Goal: Task Accomplishment & Management: Complete application form

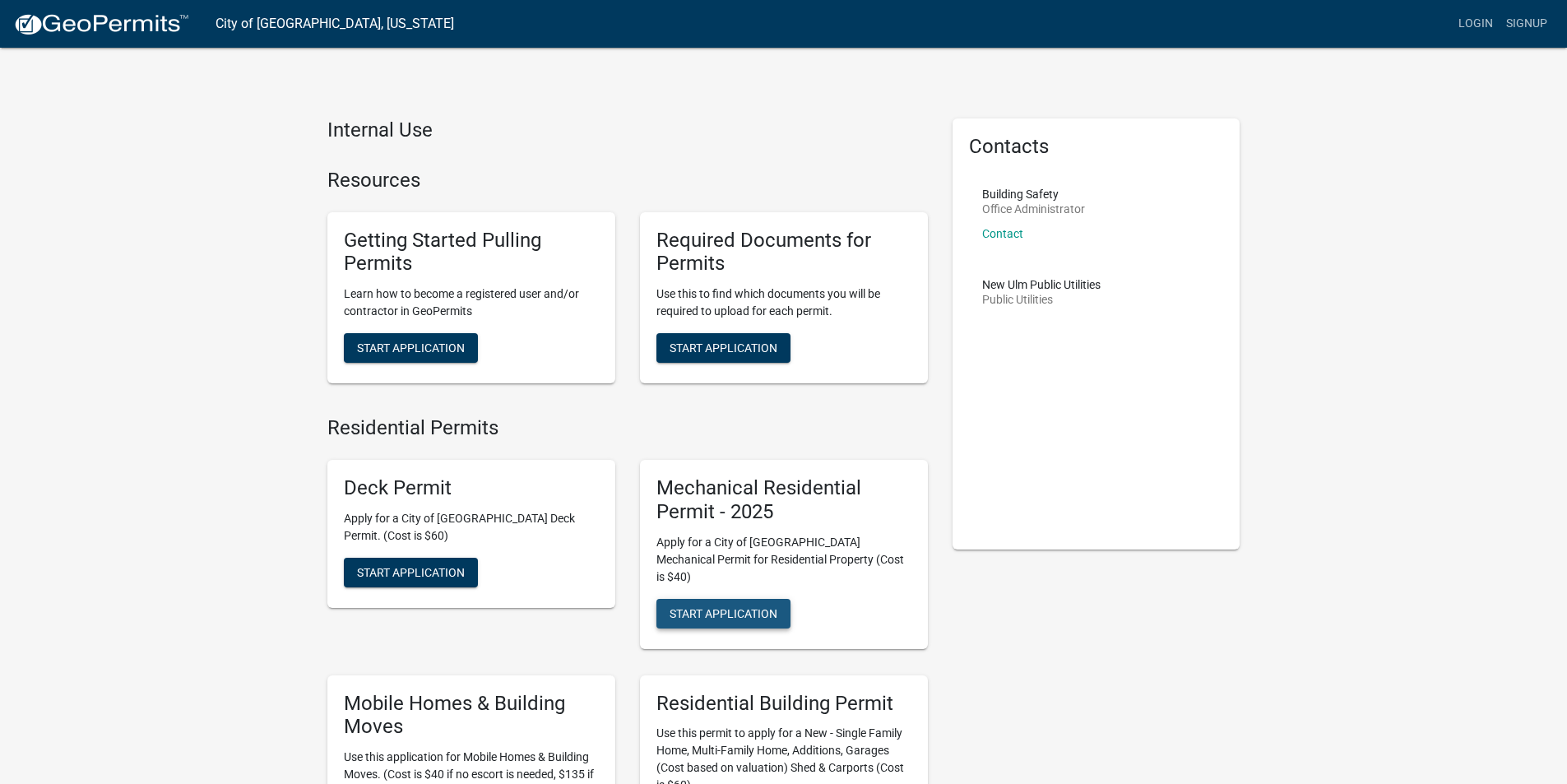
click at [764, 606] on span "Start Application" at bounding box center [723, 613] width 108 height 13
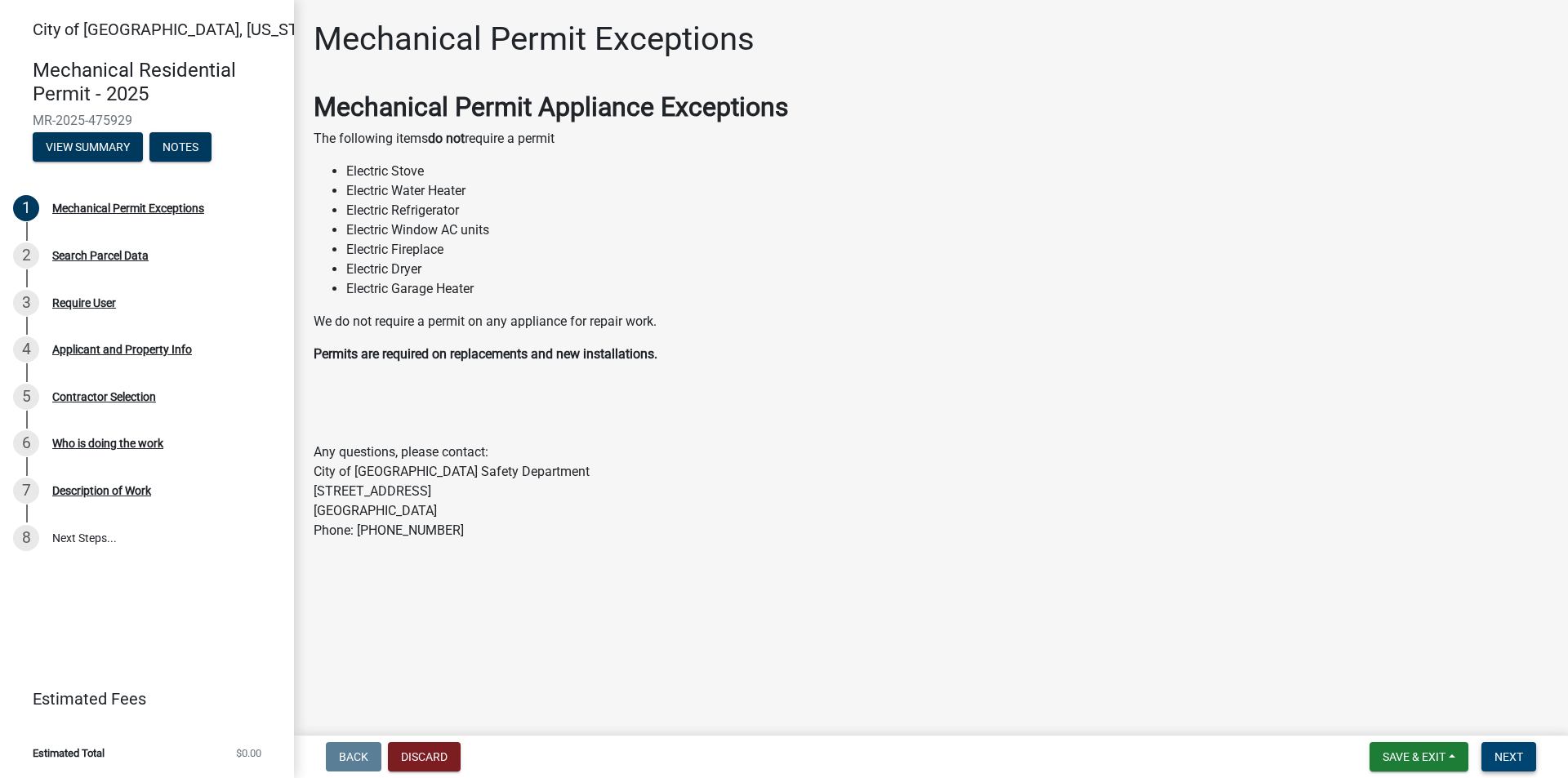
click at [1514, 764] on button "Next" at bounding box center [1508, 756] width 54 height 29
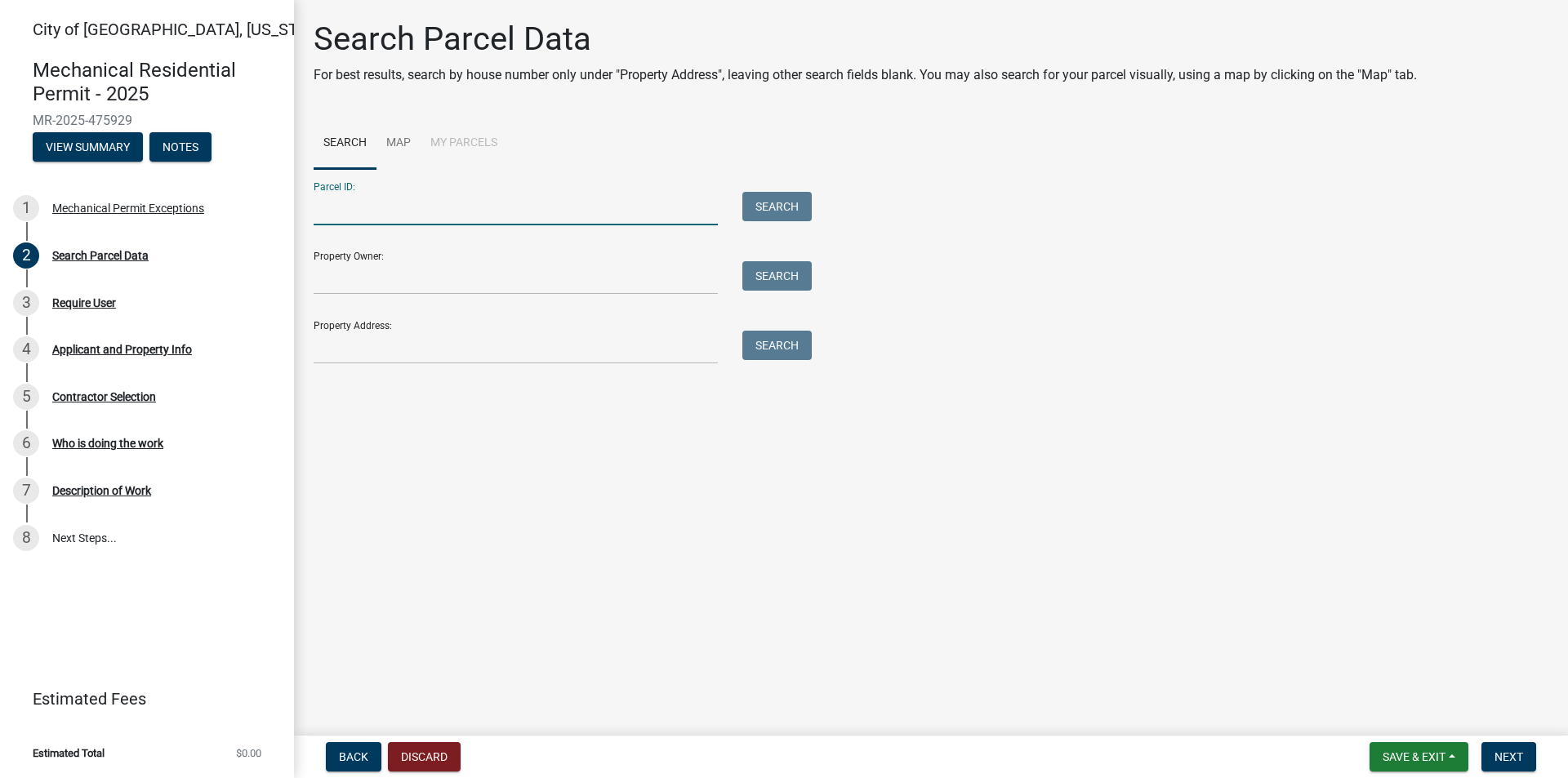
click at [416, 216] on input "Parcel ID:" at bounding box center [516, 208] width 404 height 34
click at [407, 268] on input "Property Owner:" at bounding box center [516, 277] width 404 height 34
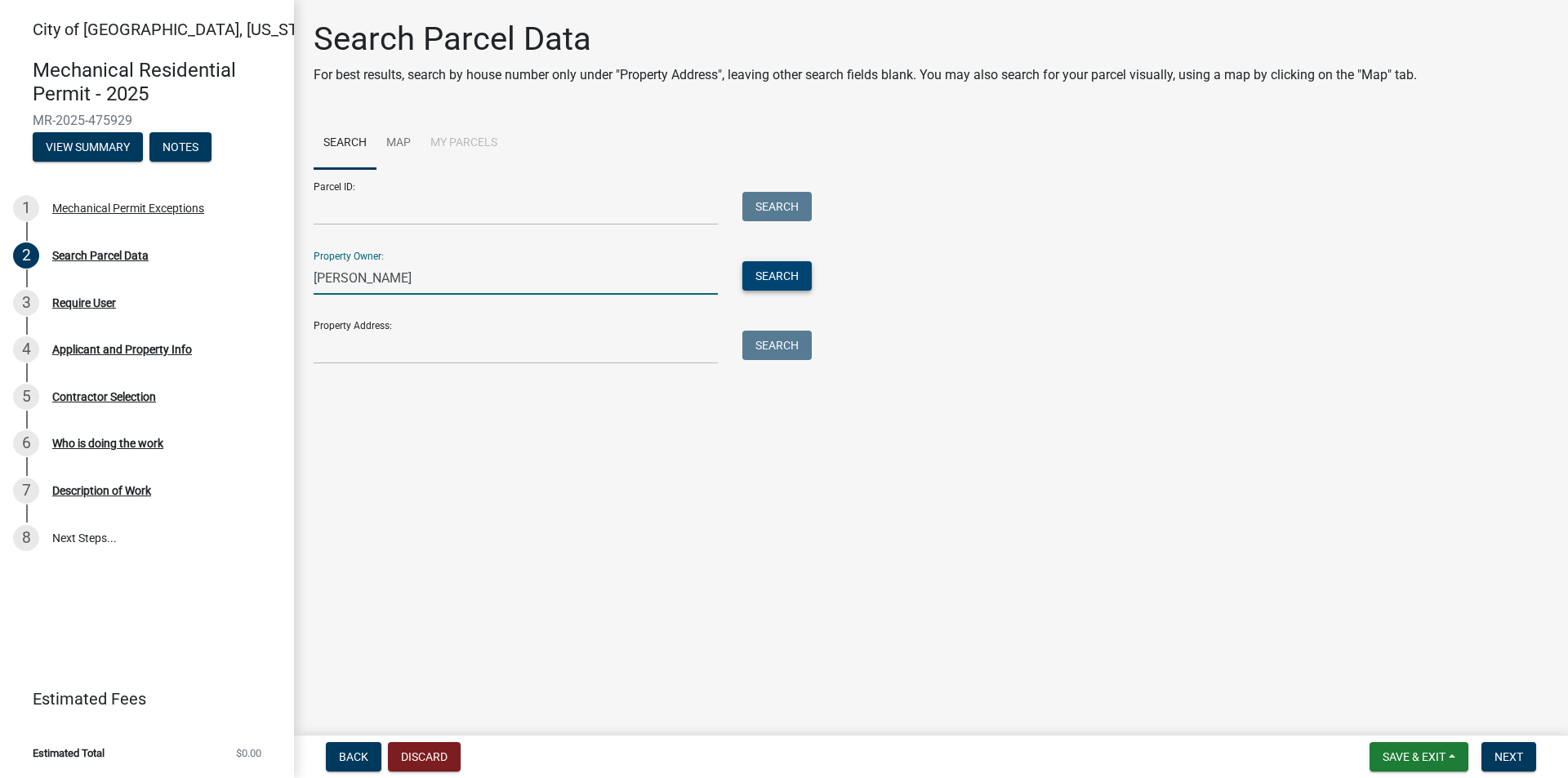
type input "LEROY SCHAPEKAHM"
click at [779, 274] on button "Search" at bounding box center [777, 275] width 69 height 29
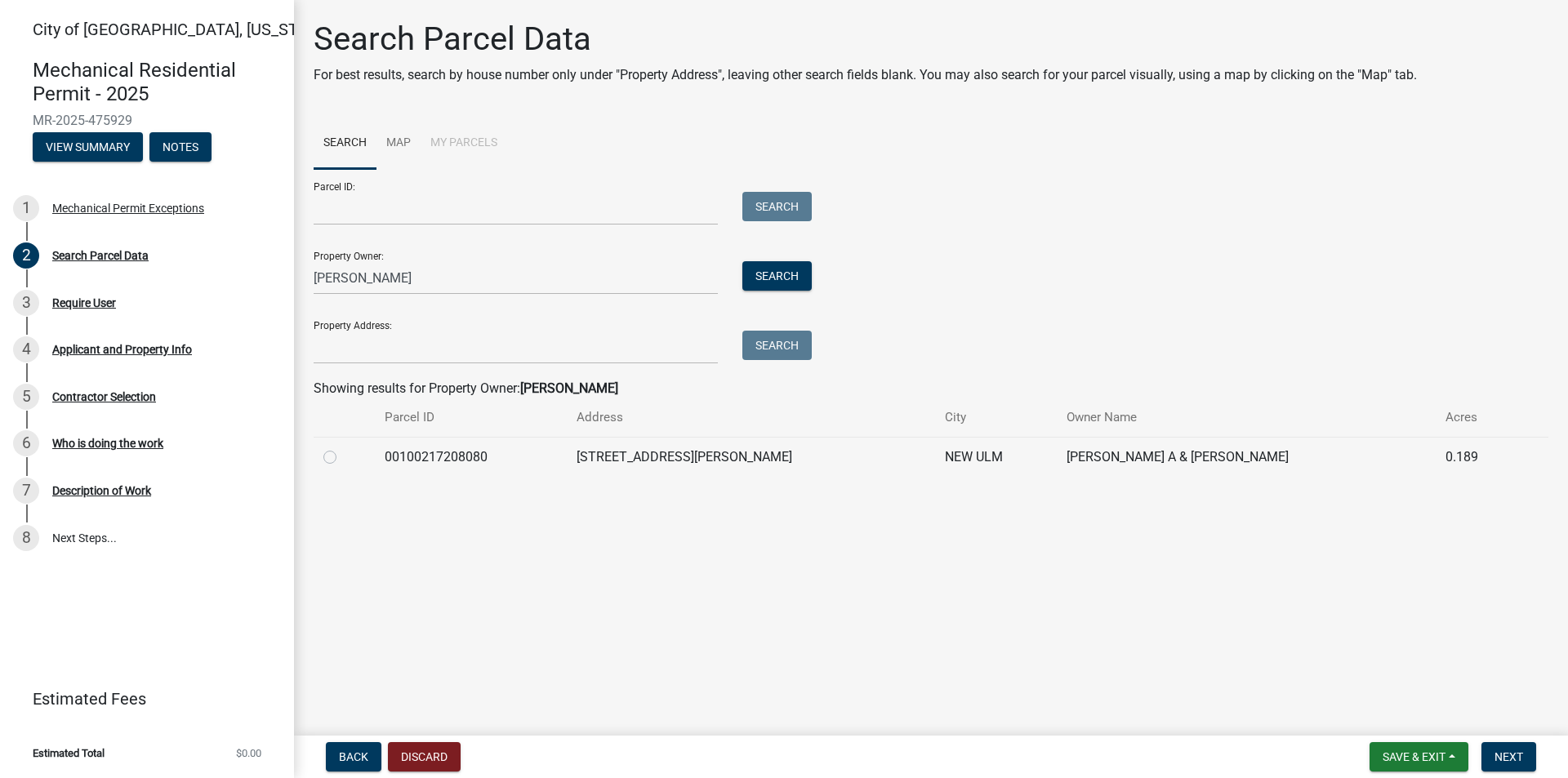
click at [343, 447] on label at bounding box center [343, 447] width 0 height 0
click at [343, 458] on input "radio" at bounding box center [348, 452] width 10 height 10
radio input "true"
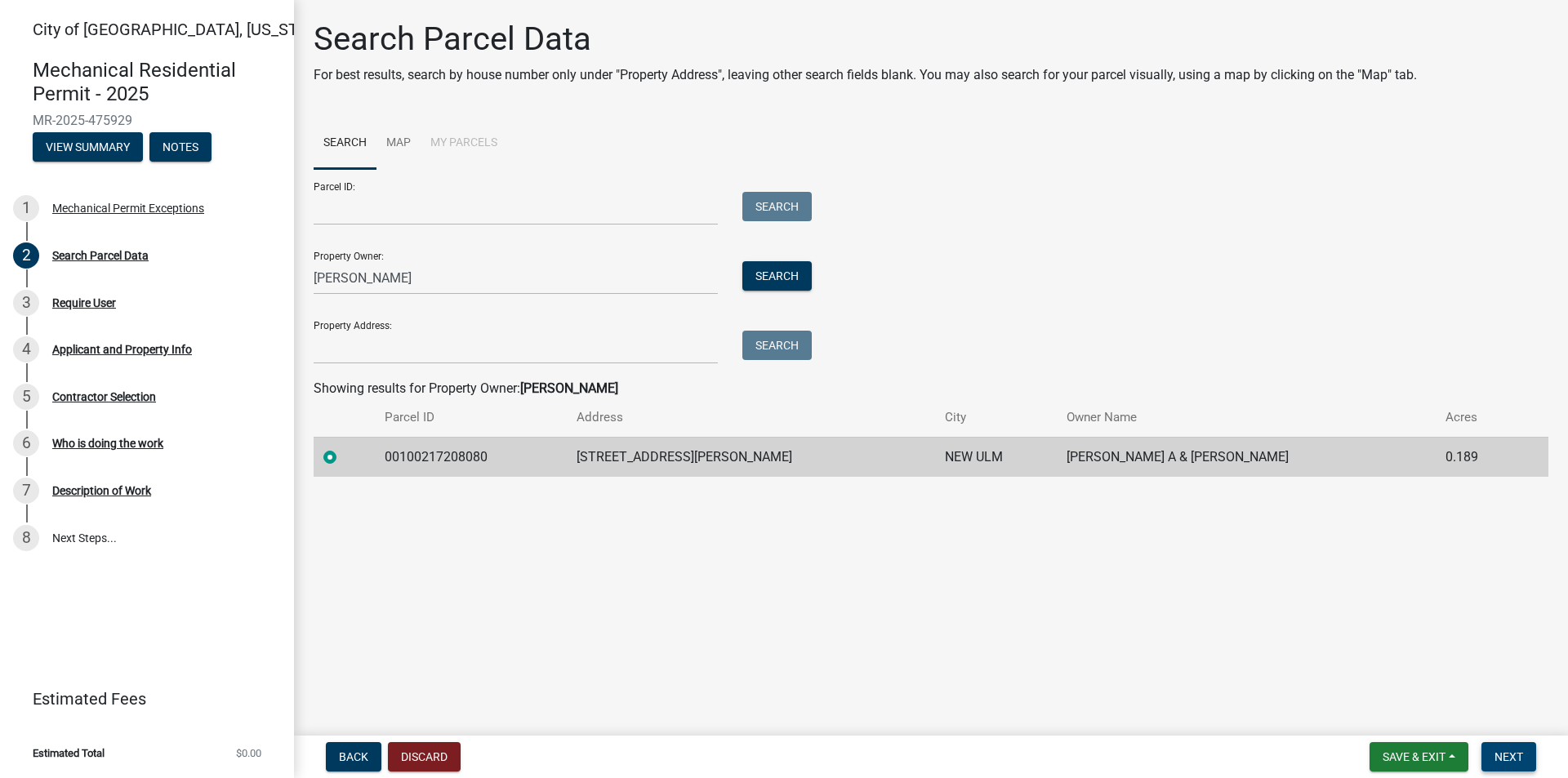
click at [1503, 750] on span "Next" at bounding box center [1508, 756] width 29 height 13
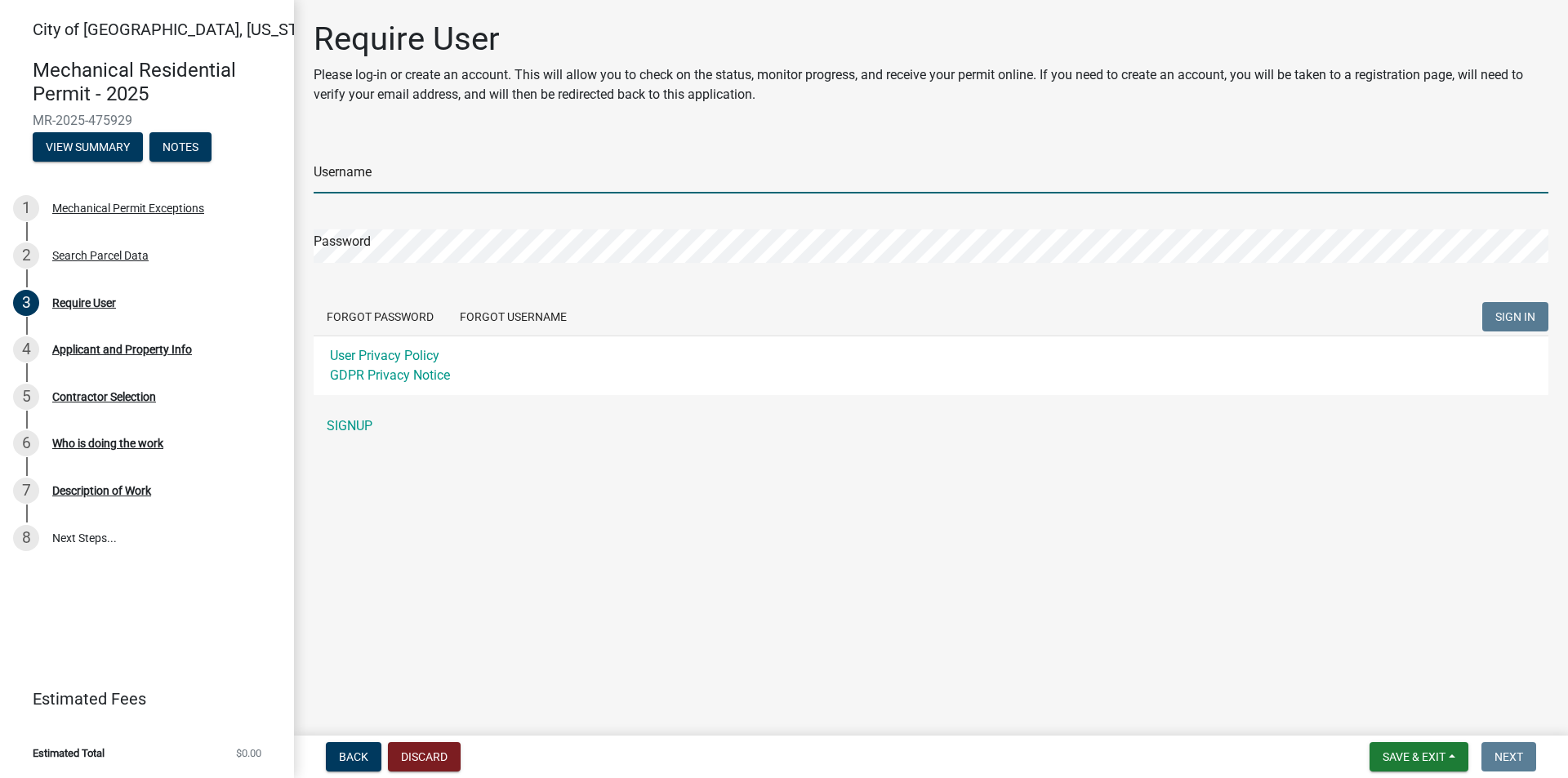
type input "[EMAIL_ADDRESS][DOMAIN_NAME]"
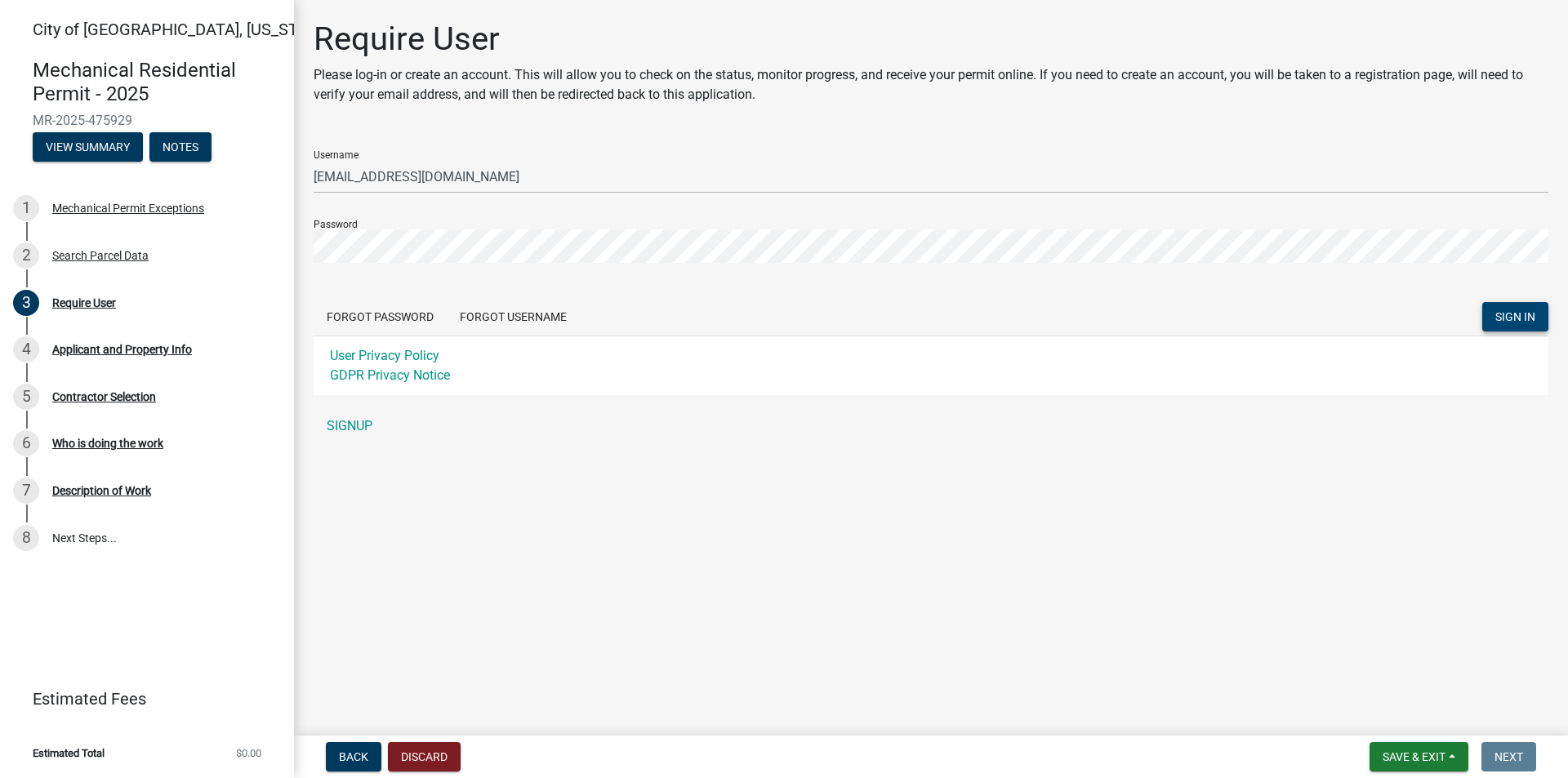
click at [1523, 317] on span "SIGN IN" at bounding box center [1514, 316] width 40 height 13
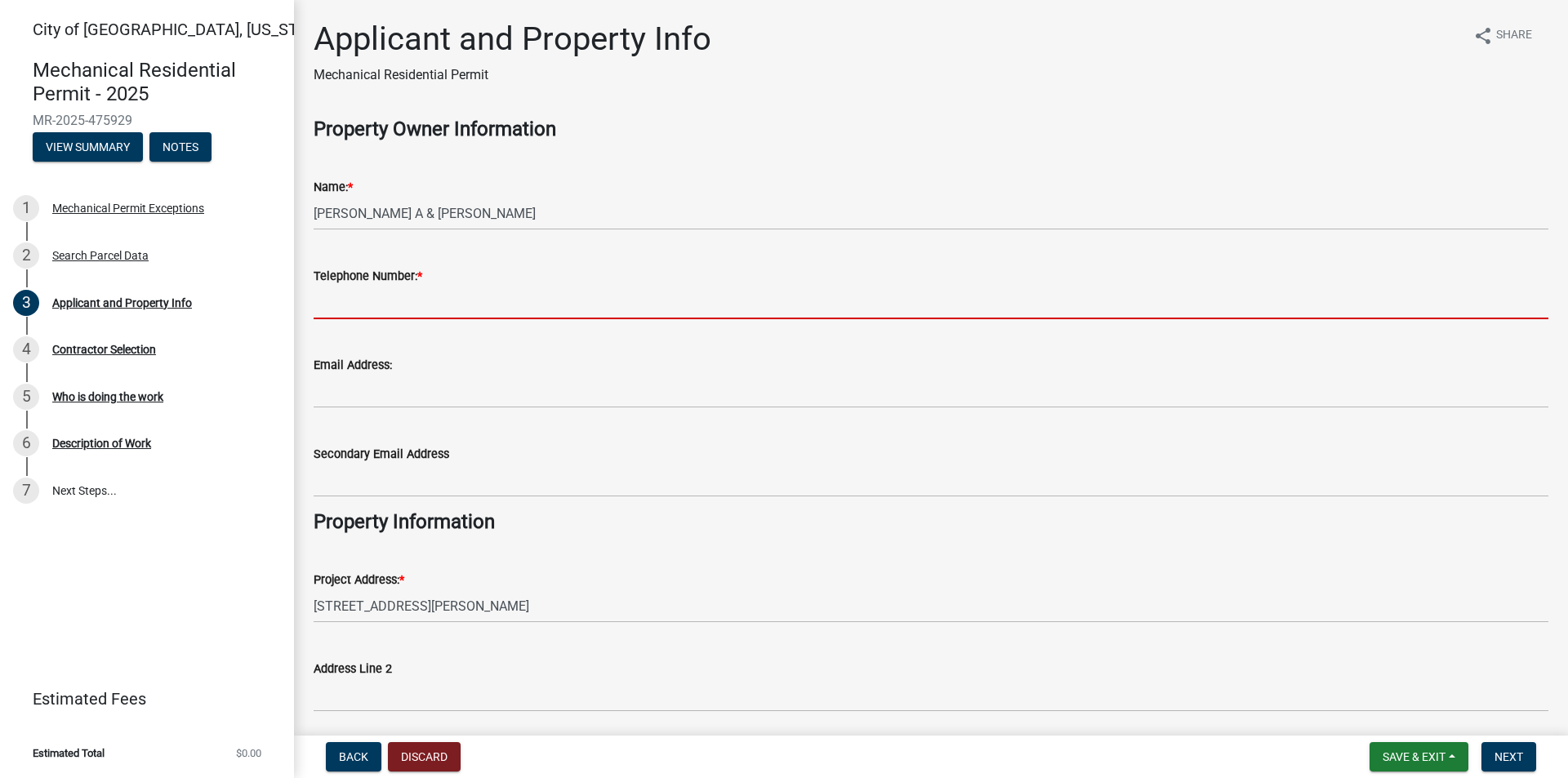
click at [361, 302] on input "Telephone Number: *" at bounding box center [930, 302] width 1235 height 34
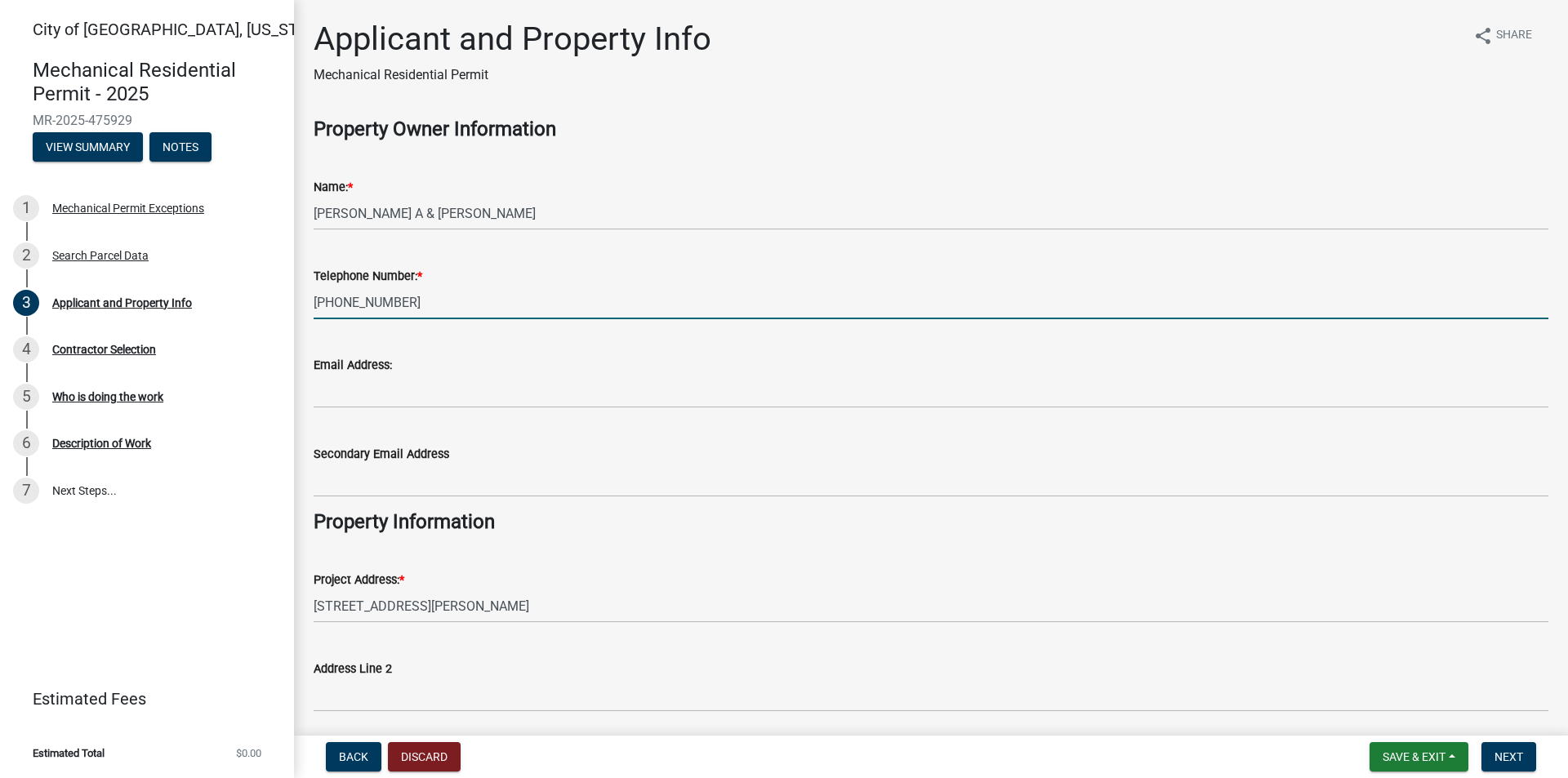
type input "504-354-3123"
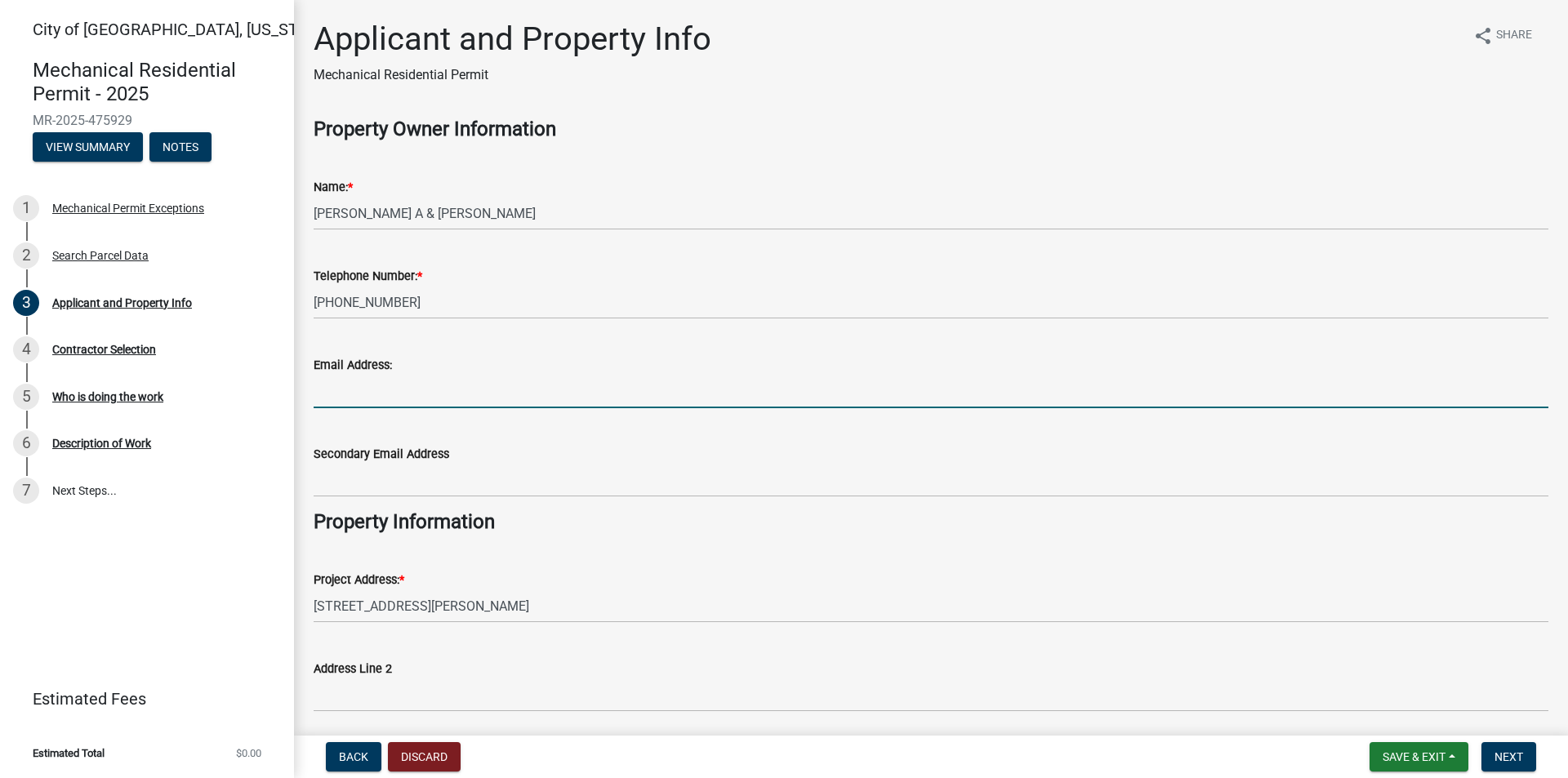
click at [362, 398] on input "Email Address:" at bounding box center [930, 391] width 1235 height 34
type input "[EMAIL_ADDRESS][DOMAIN_NAME]"
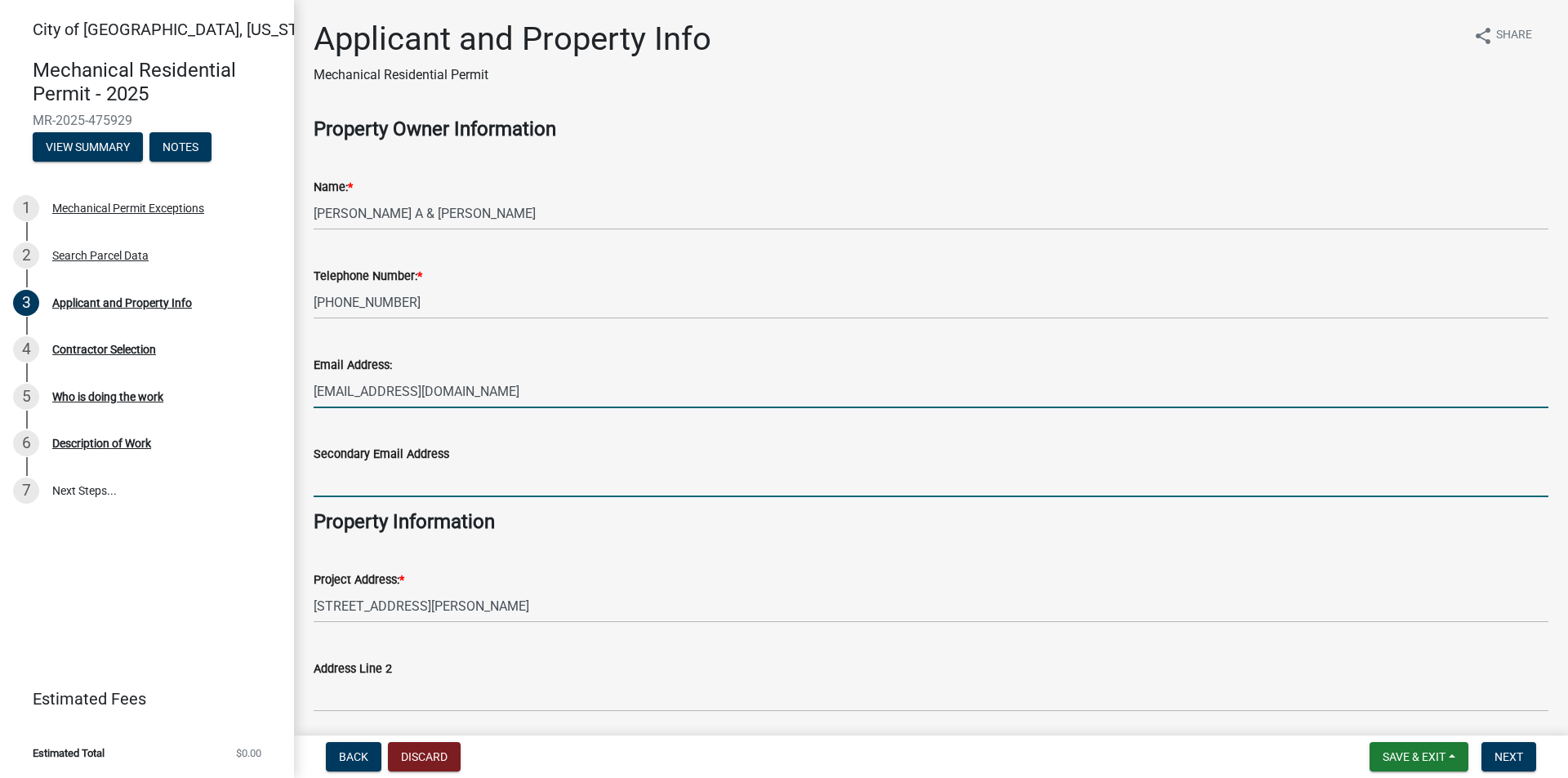
type input "[EMAIL_ADDRESS][DOMAIN_NAME]"
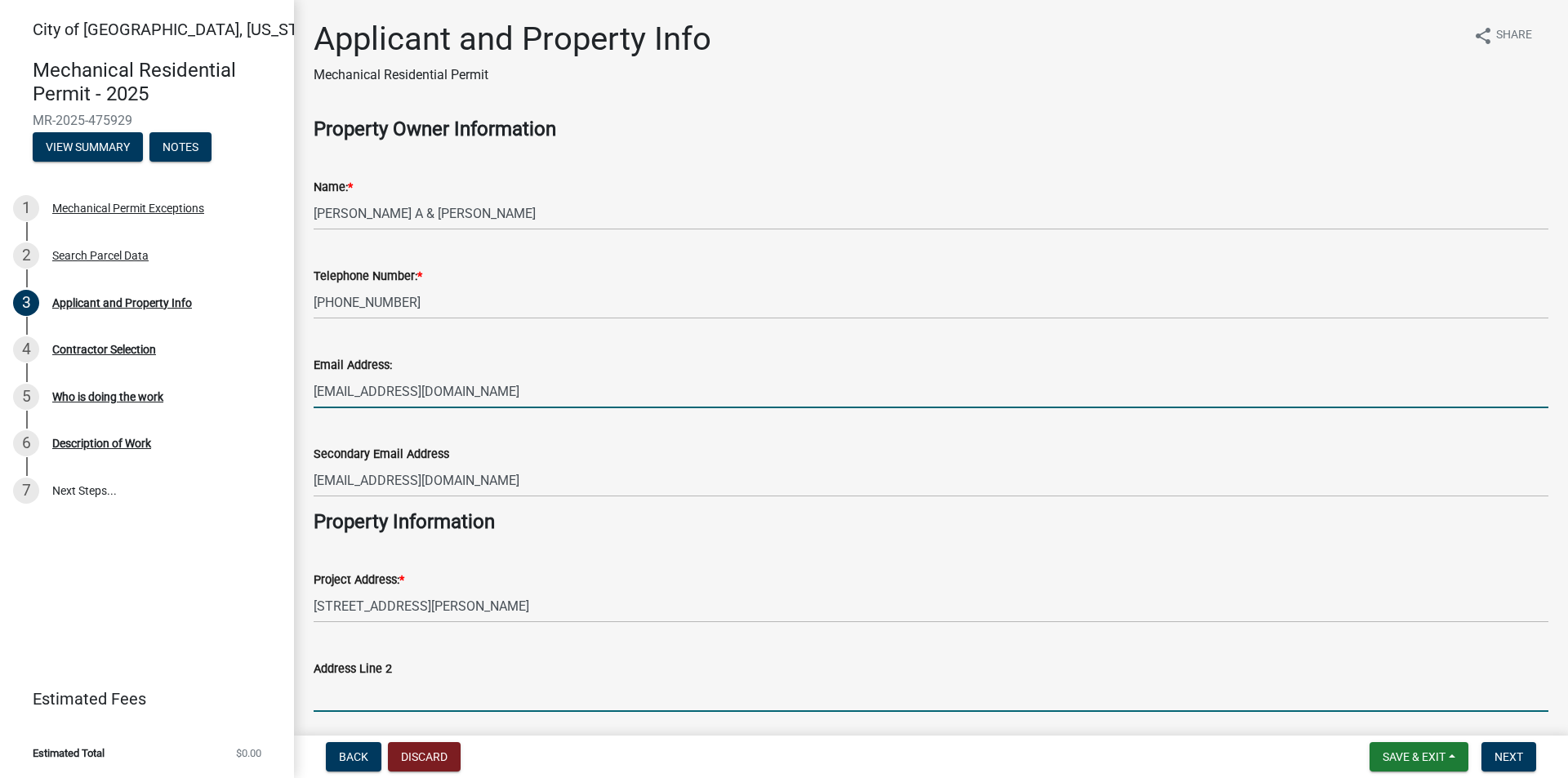
type input "#57"
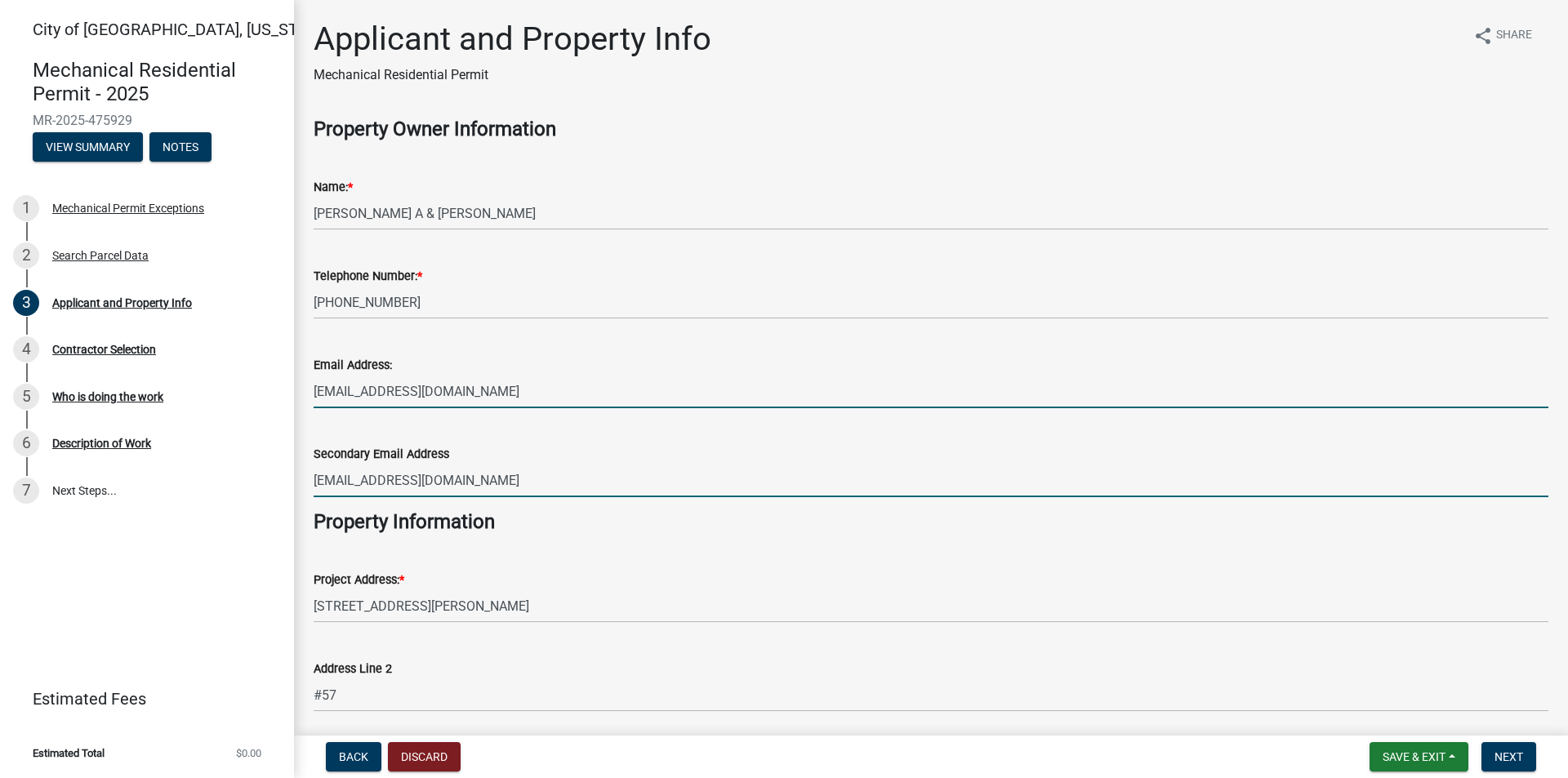
drag, startPoint x: 485, startPoint y: 479, endPoint x: 388, endPoint y: 474, distance: 97.1
click at [485, 479] on input "[EMAIL_ADDRESS][DOMAIN_NAME]" at bounding box center [930, 480] width 1235 height 34
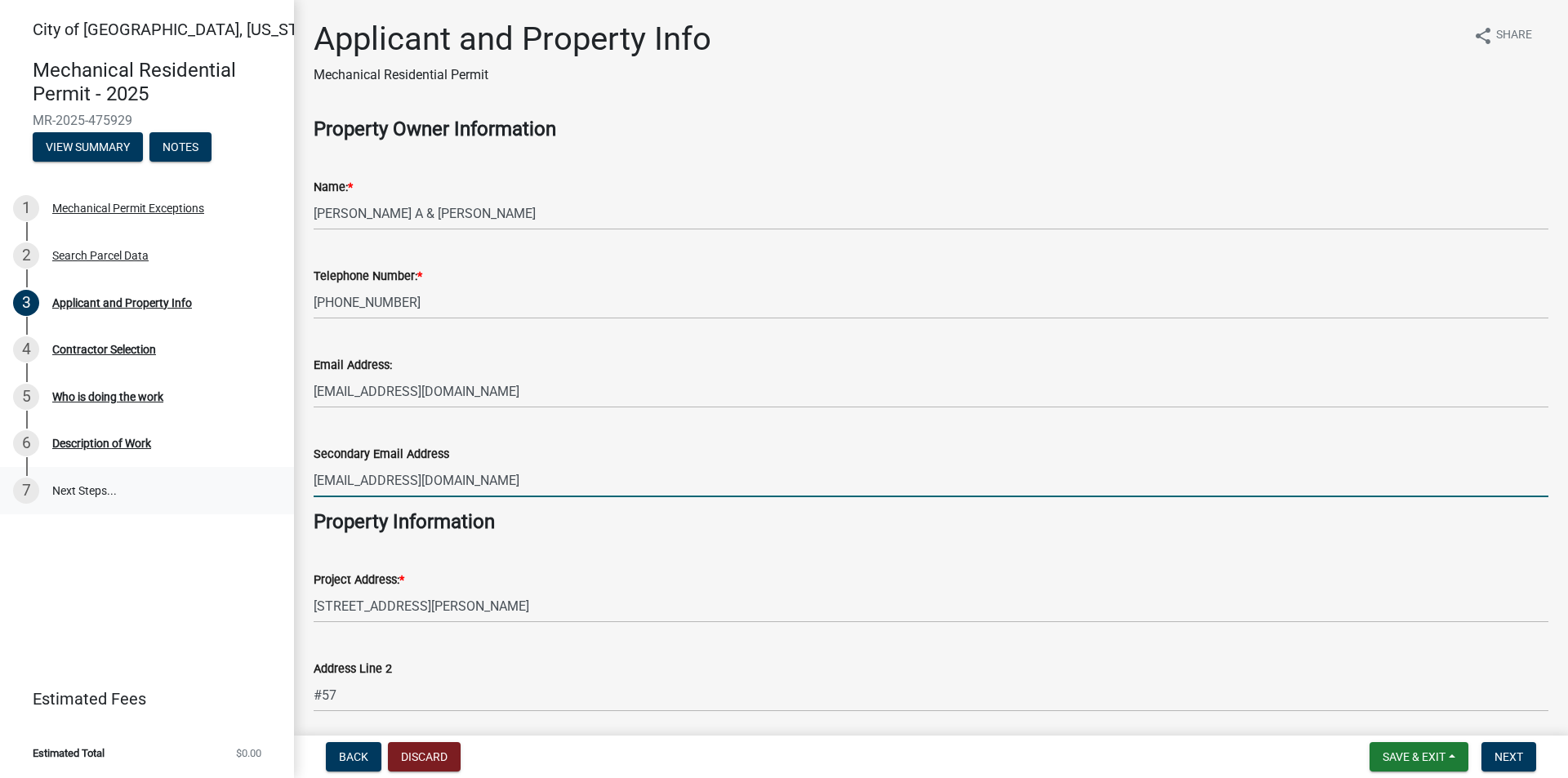
drag, startPoint x: 388, startPoint y: 474, endPoint x: 277, endPoint y: 474, distance: 111.0
click at [277, 474] on div "City of New Ulm, Minnesota Mechanical Residential Permit - 2025 MR-2025-475929 …" at bounding box center [784, 389] width 1568 height 778
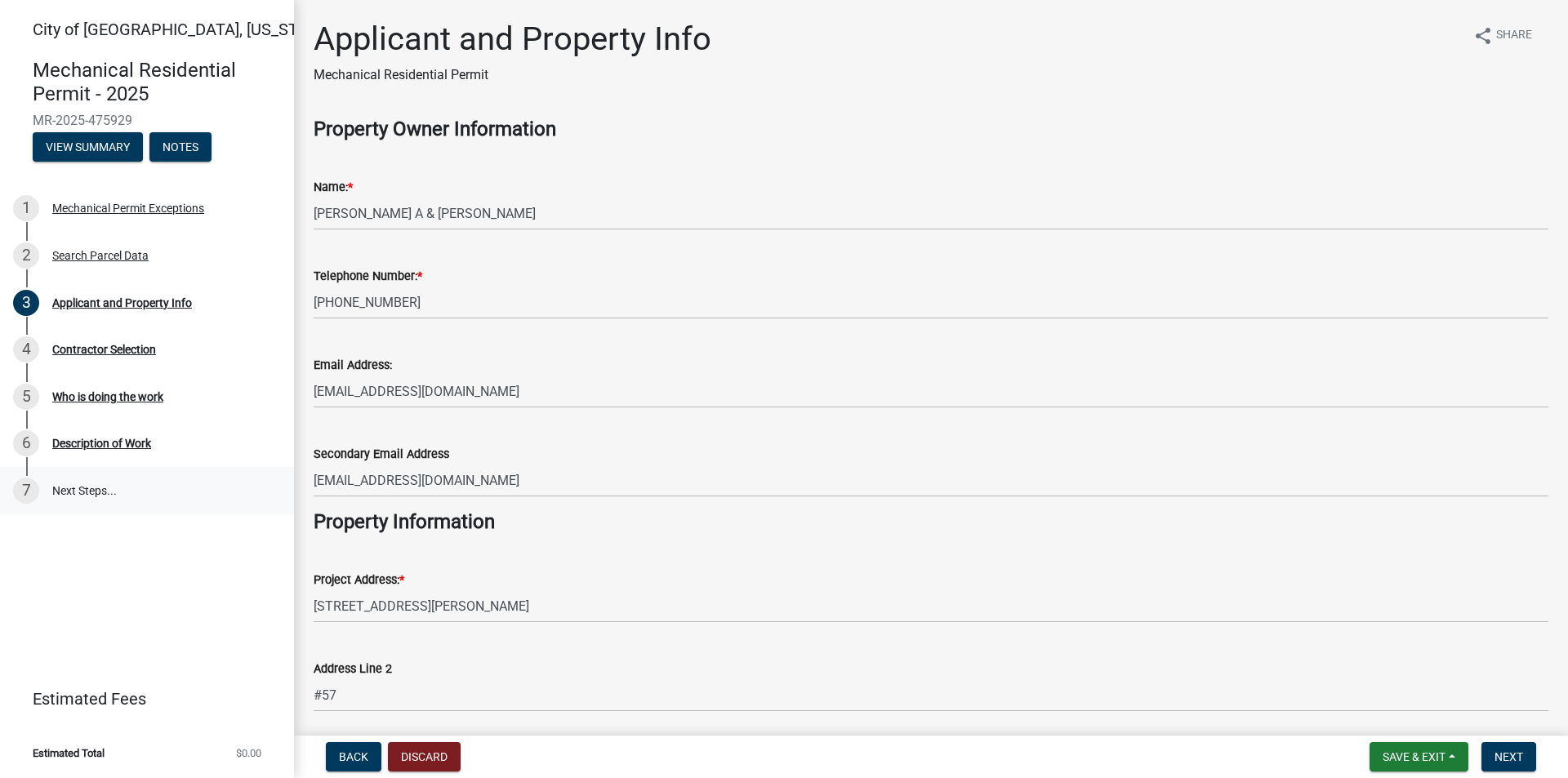
click at [277, 474] on link "7 Next Steps..." at bounding box center [147, 490] width 294 height 47
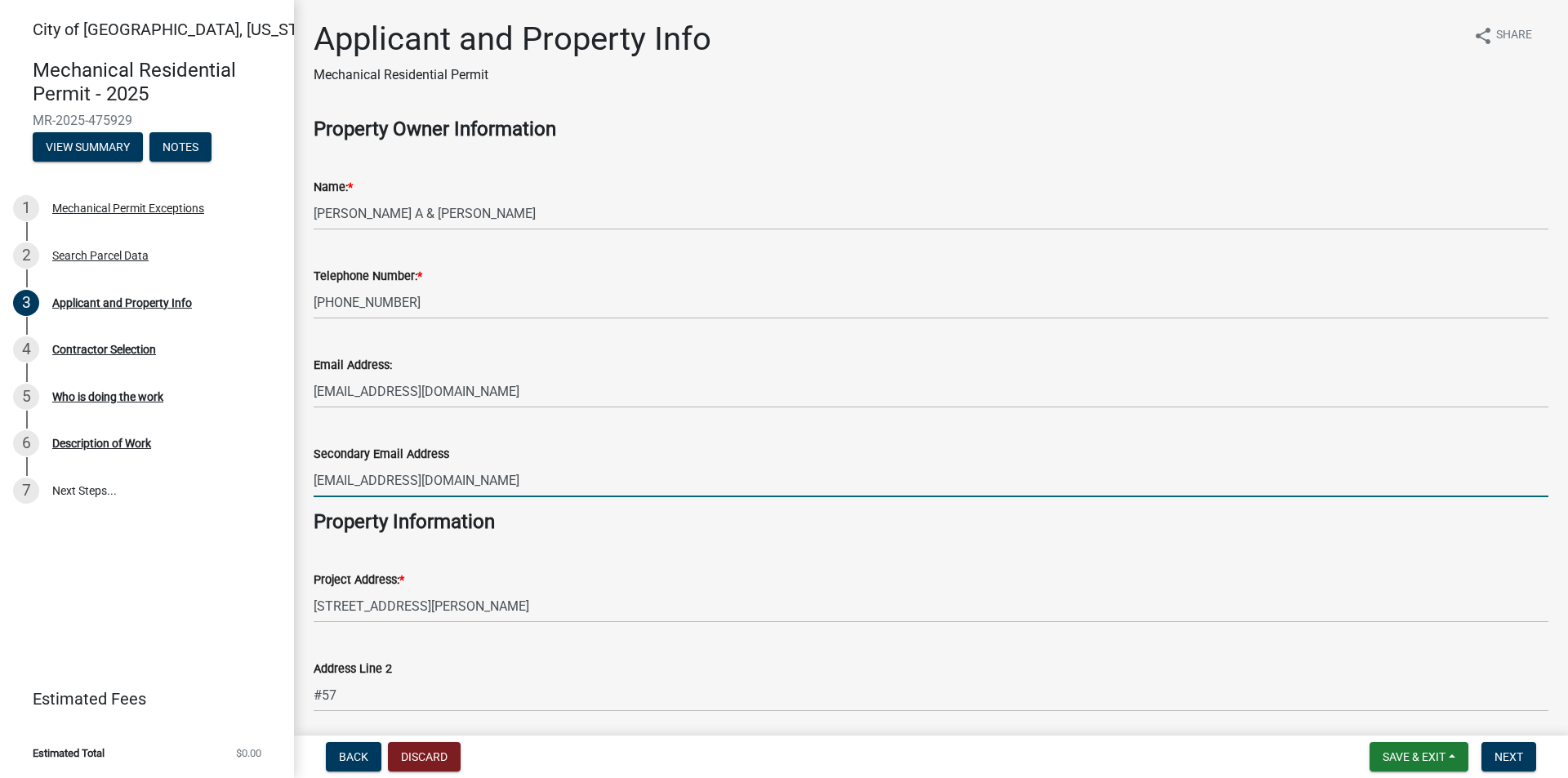
drag, startPoint x: 492, startPoint y: 482, endPoint x: 305, endPoint y: 476, distance: 187.1
click at [305, 476] on div "Secondary Email Address jpplumbing@newulmtel.net" at bounding box center [930, 459] width 1259 height 76
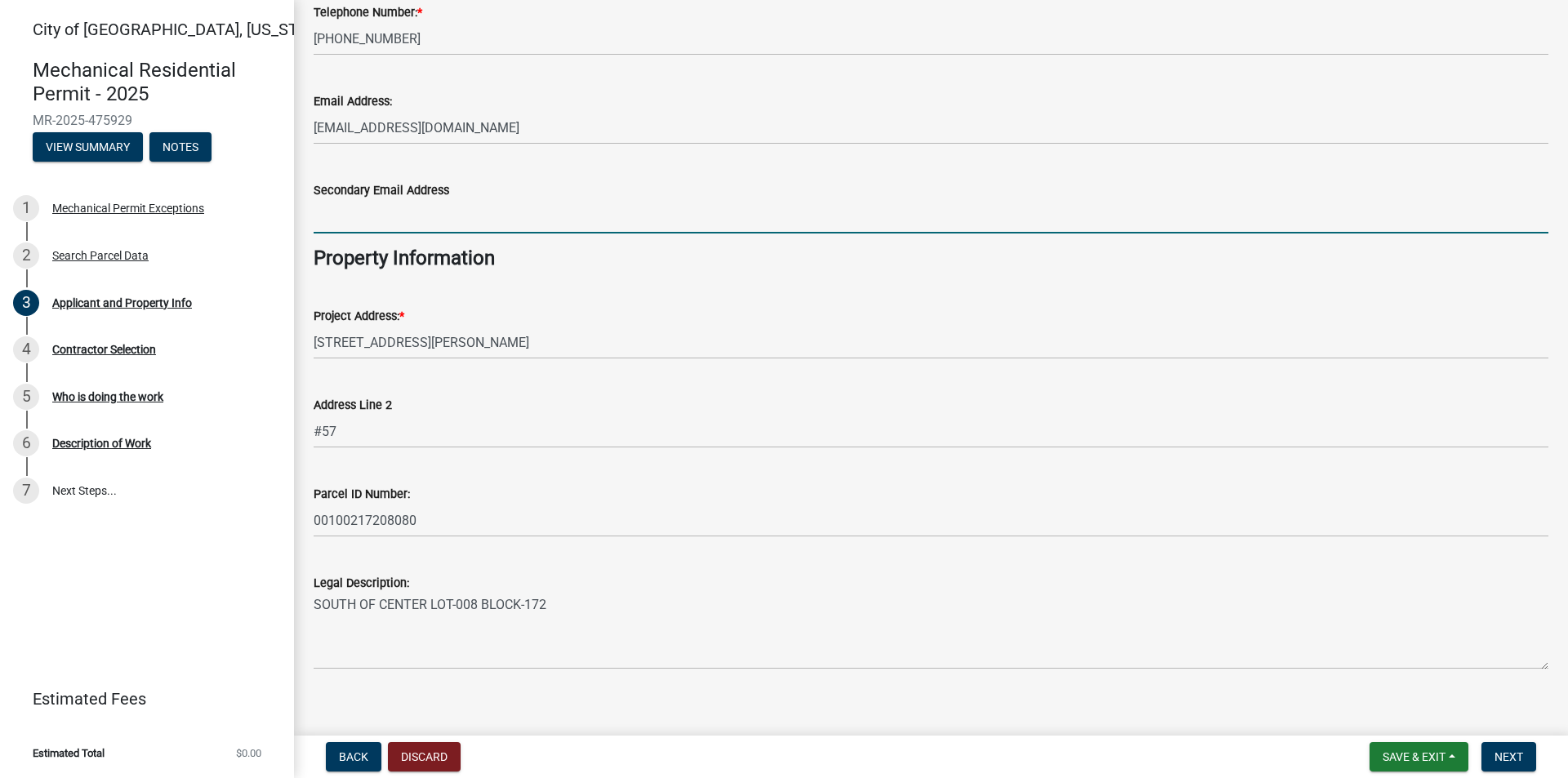
scroll to position [281, 0]
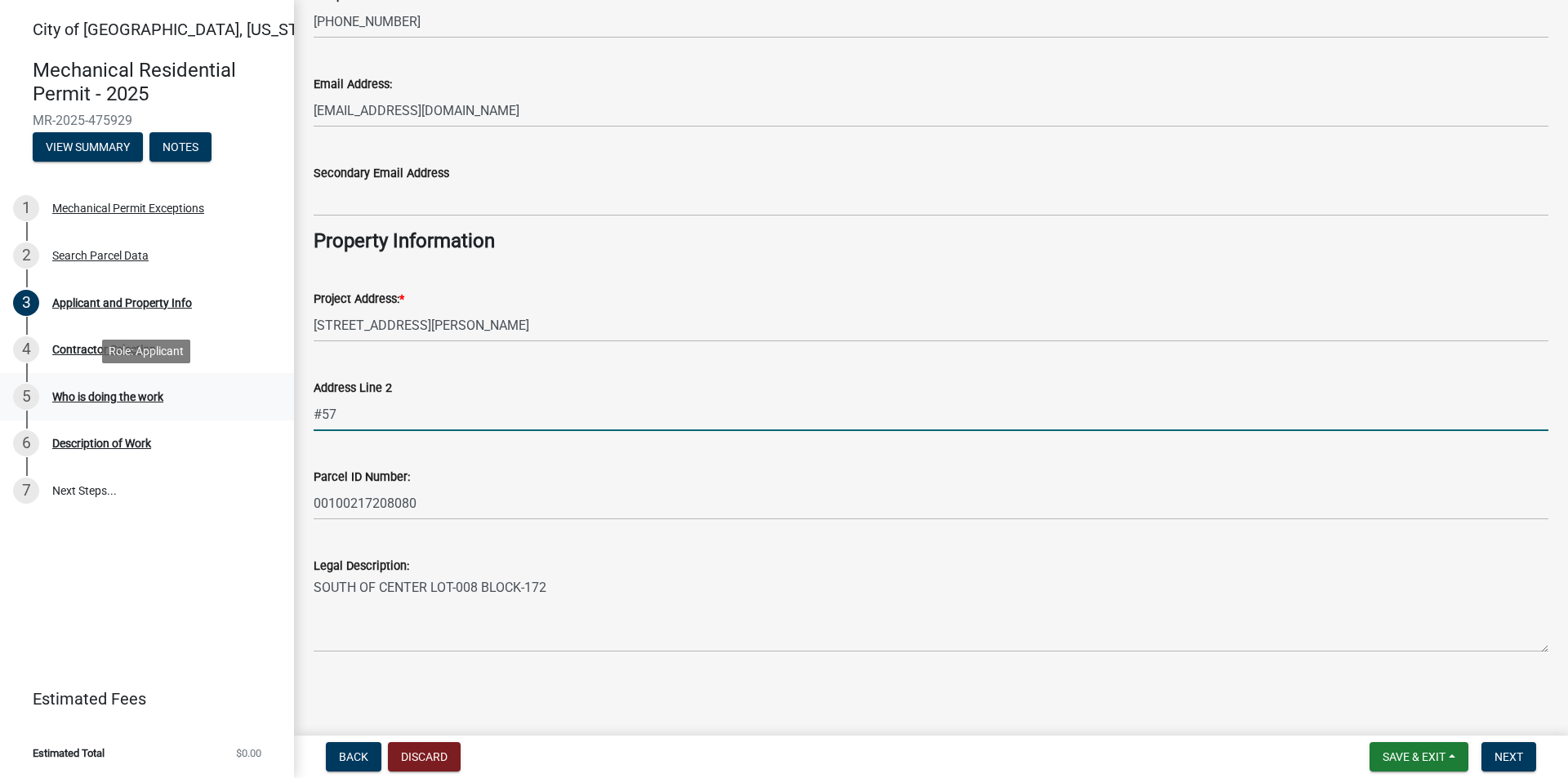
drag, startPoint x: 365, startPoint y: 410, endPoint x: 293, endPoint y: 409, distance: 72.0
click at [293, 409] on div "City of New Ulm, Minnesota Mechanical Residential Permit - 2025 MR-2025-475929 …" at bounding box center [784, 389] width 1568 height 778
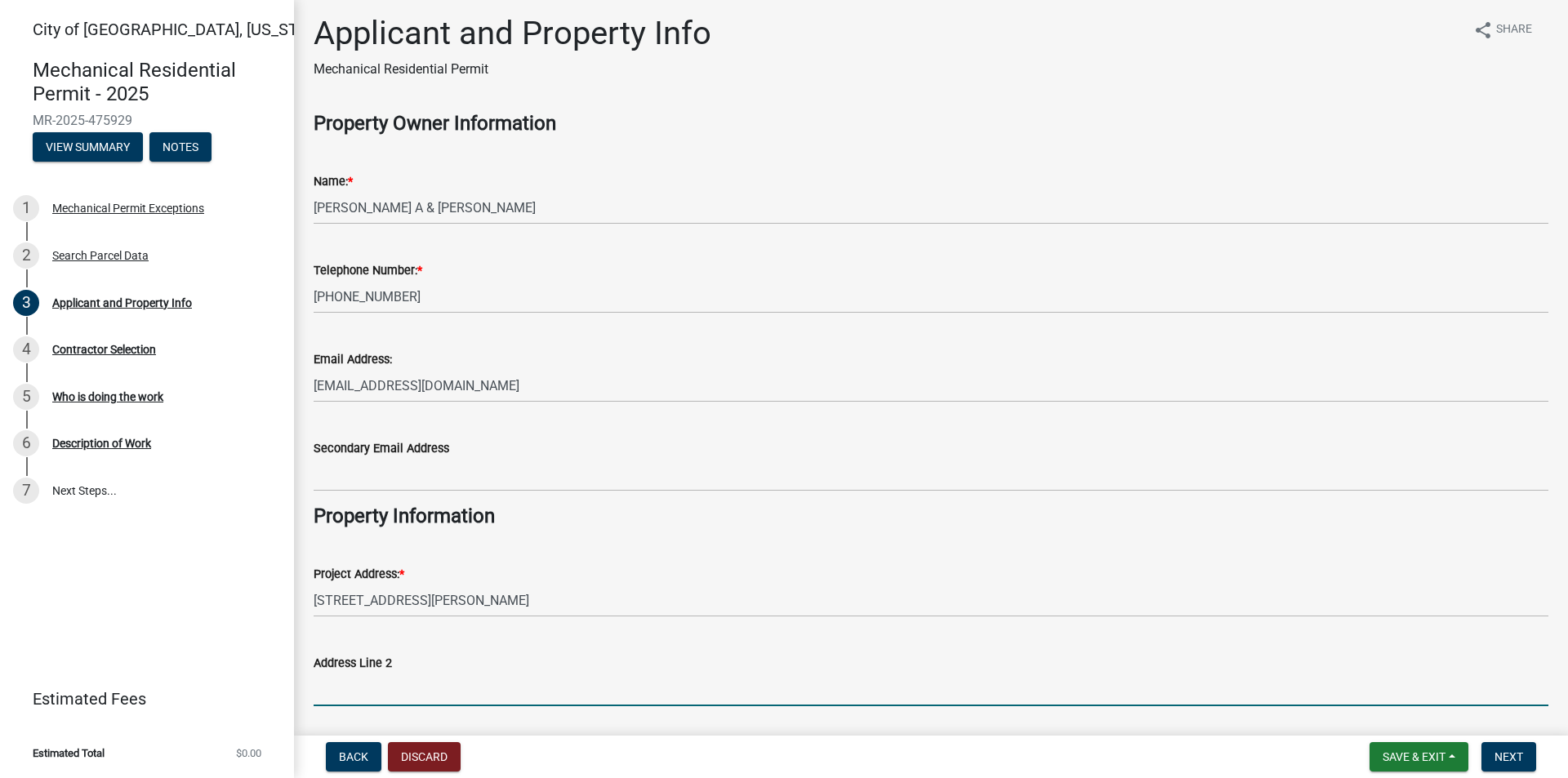
scroll to position [0, 0]
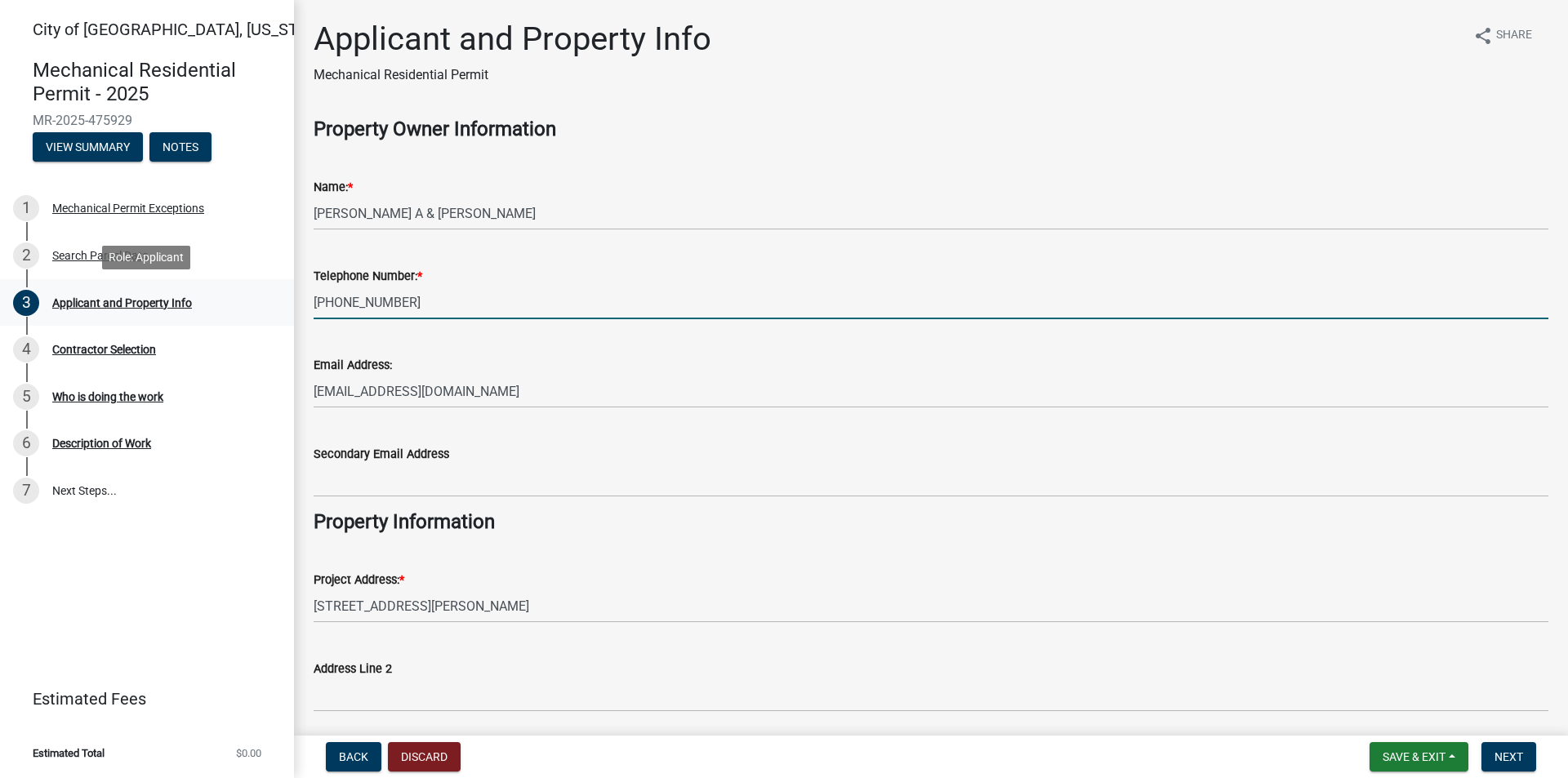
drag, startPoint x: 401, startPoint y: 295, endPoint x: 280, endPoint y: 295, distance: 121.0
click at [280, 295] on div "City of New Ulm, Minnesota Mechanical Residential Permit - 2025 MR-2025-475929 …" at bounding box center [784, 389] width 1568 height 778
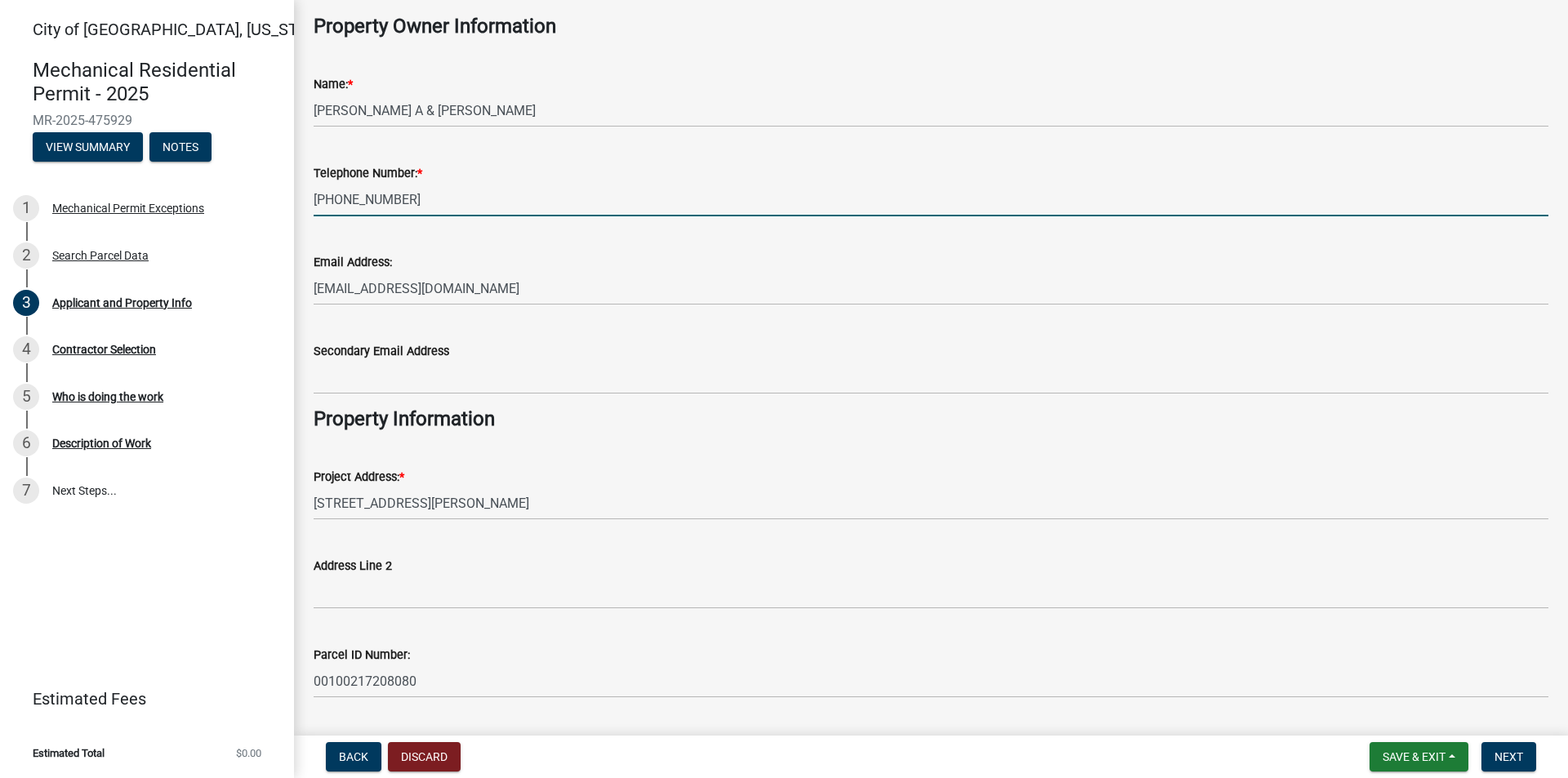
scroll to position [281, 0]
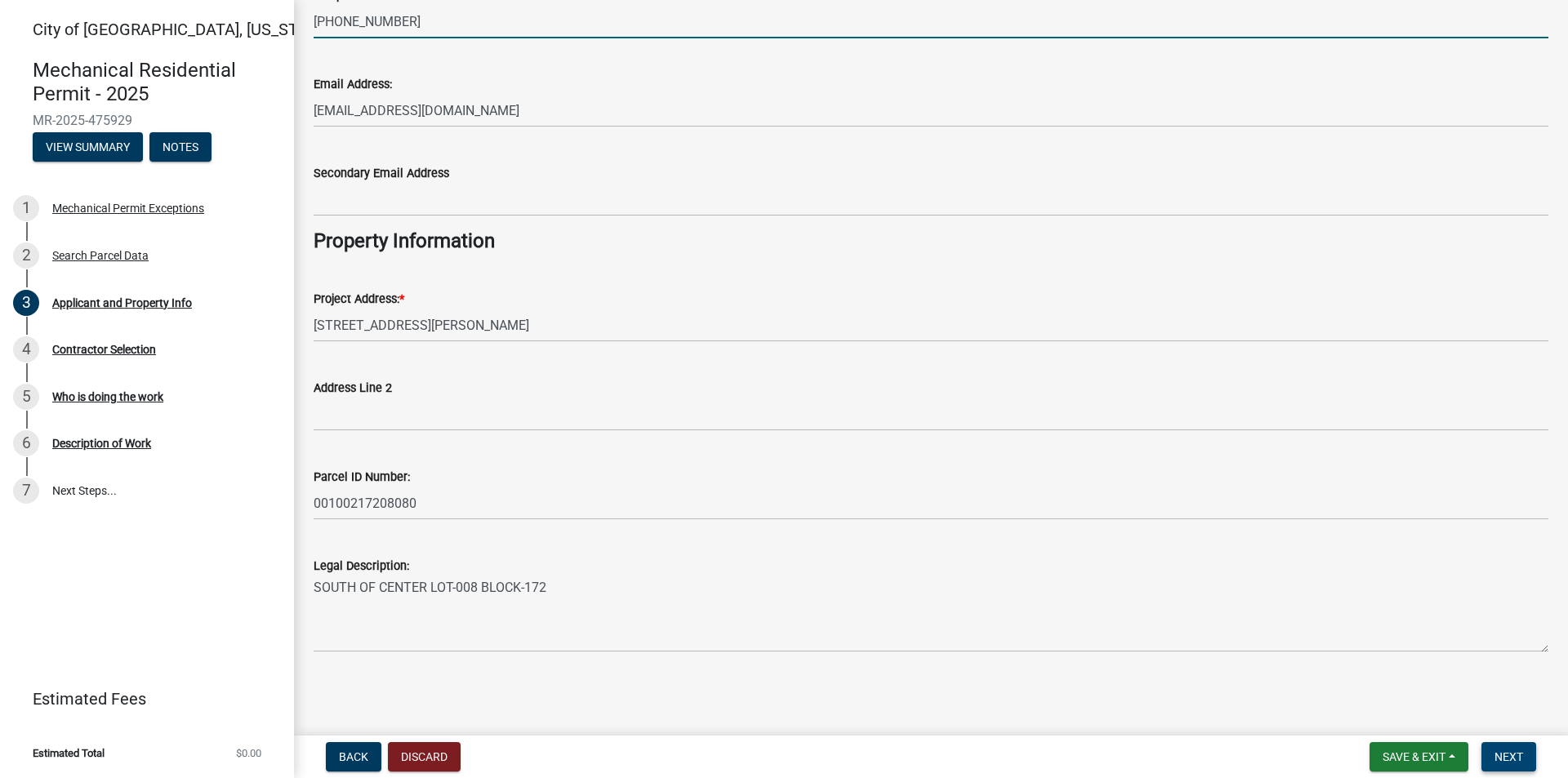
type input "[PHONE_NUMBER]"
click at [1517, 754] on span "Next" at bounding box center [1508, 756] width 29 height 13
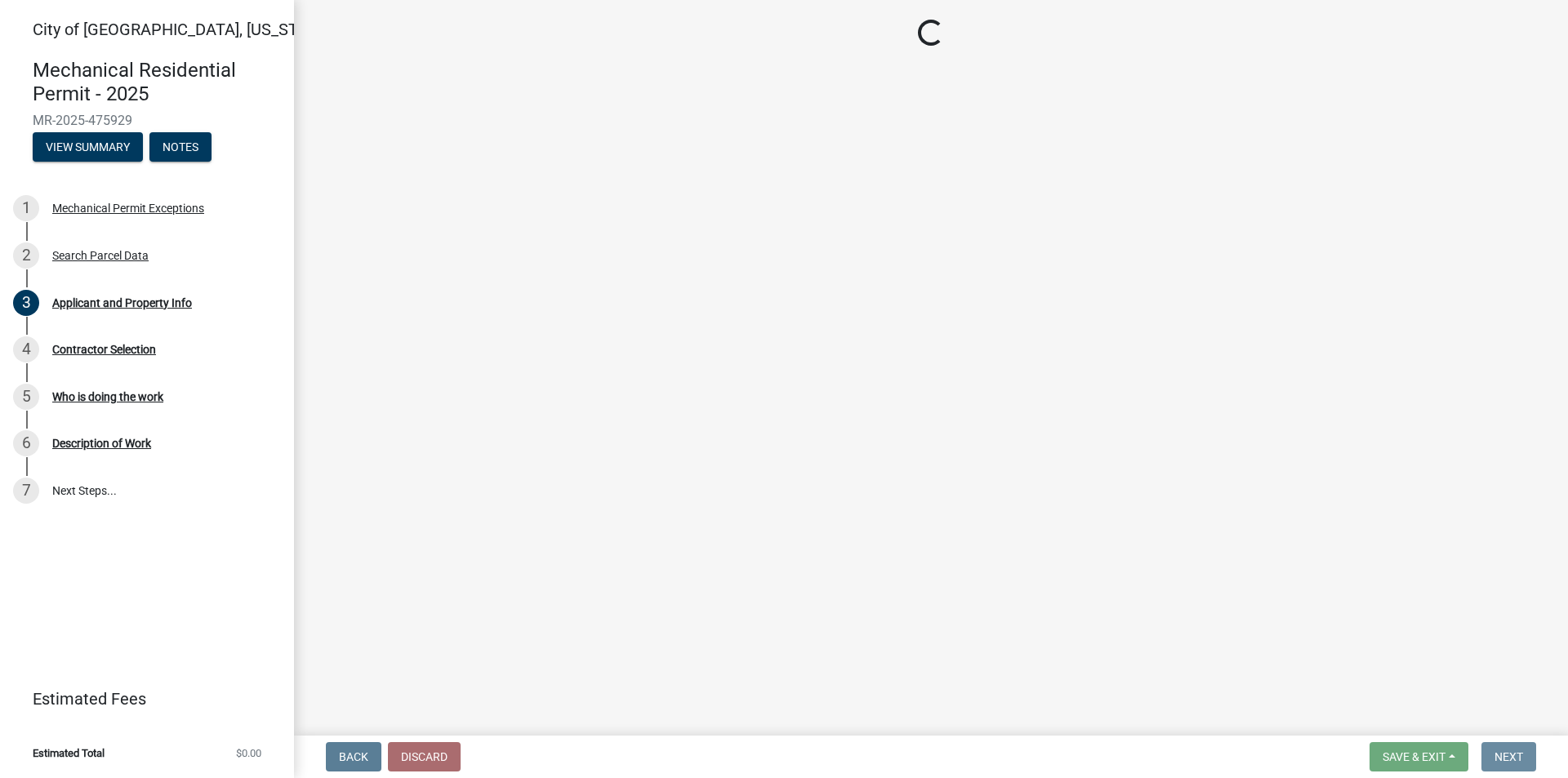
scroll to position [0, 0]
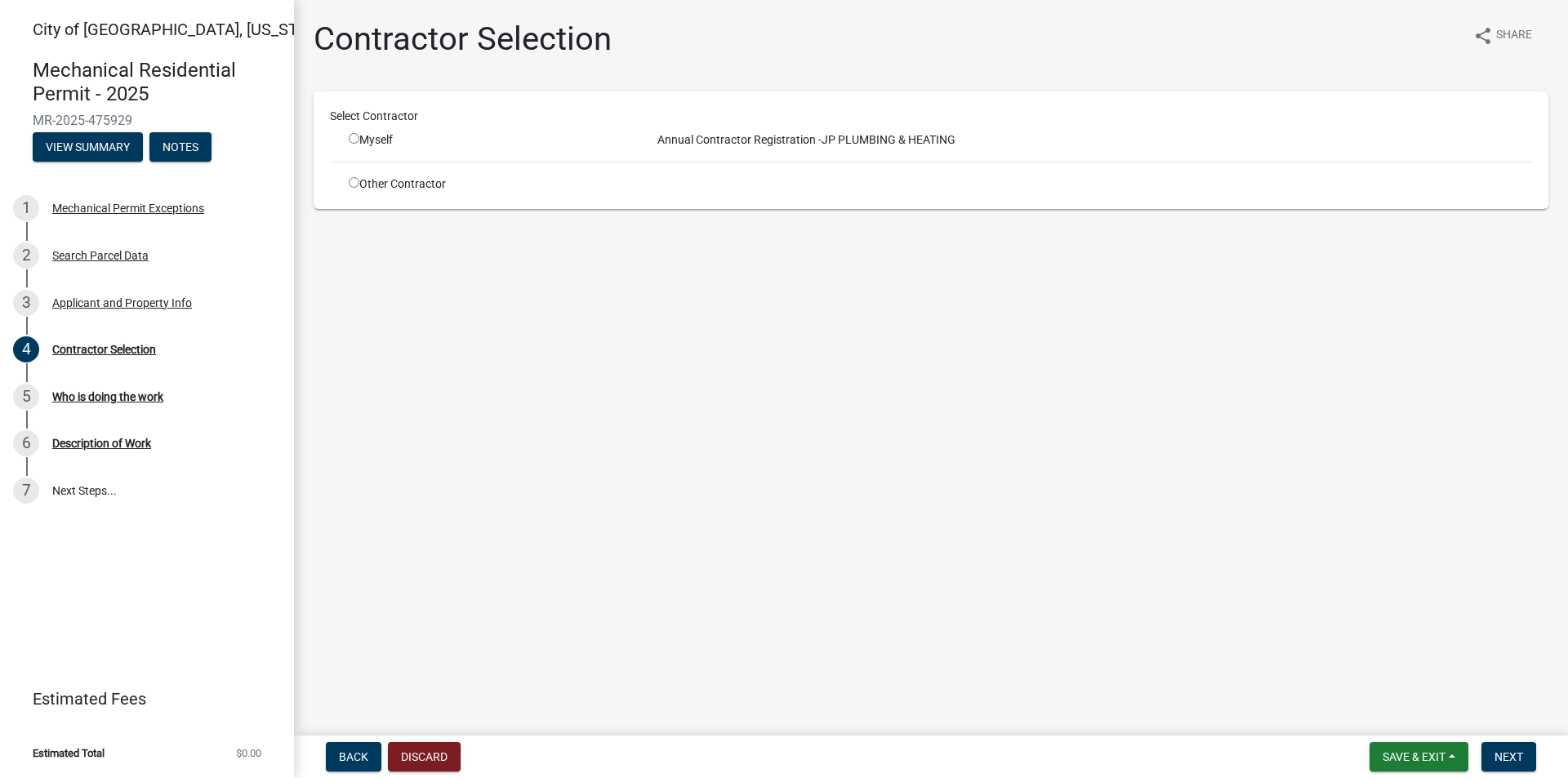
click at [353, 137] on input "radio" at bounding box center [354, 138] width 10 height 10
radio input "true"
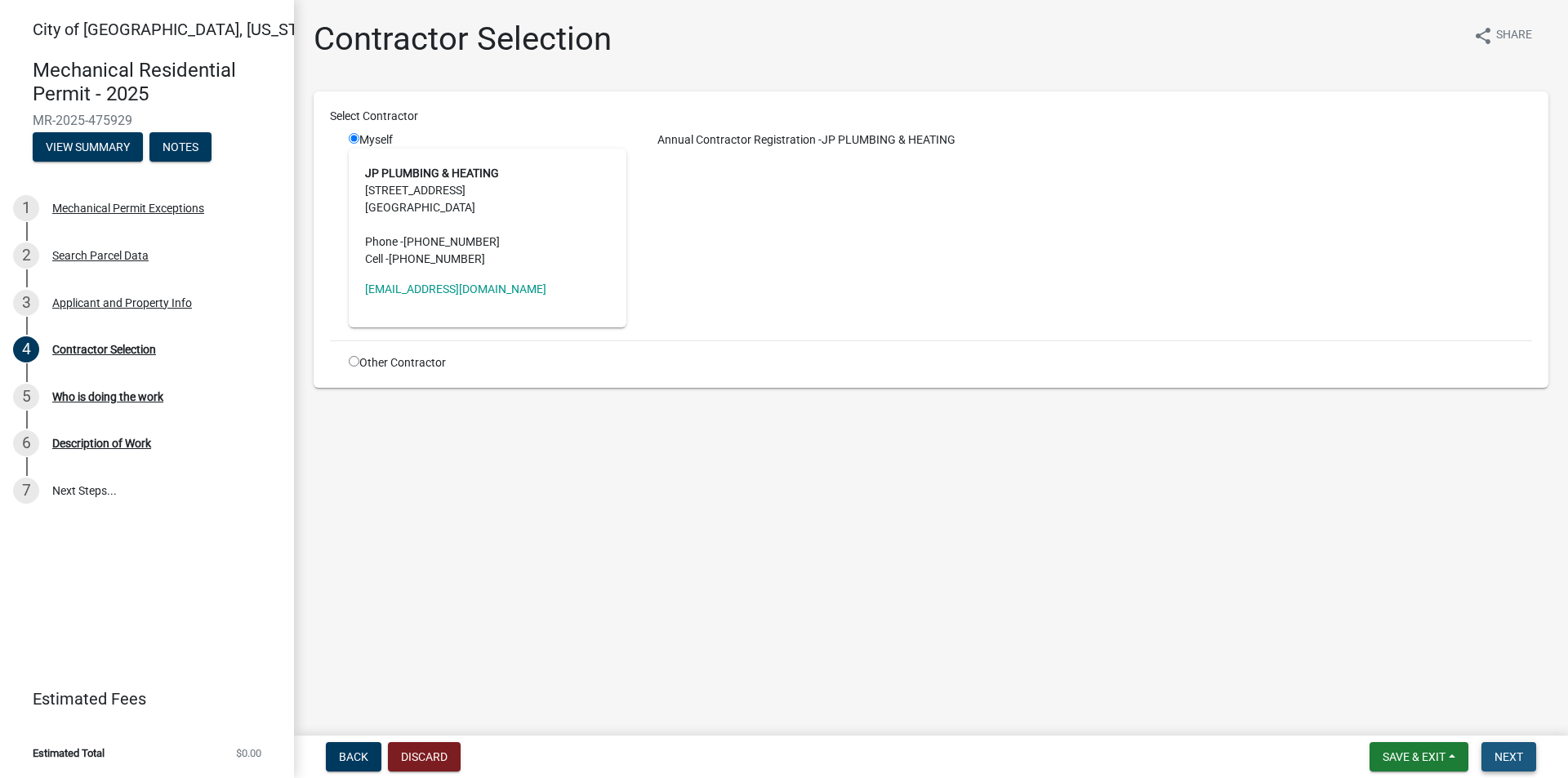
click at [1523, 763] on button "Next" at bounding box center [1508, 756] width 54 height 29
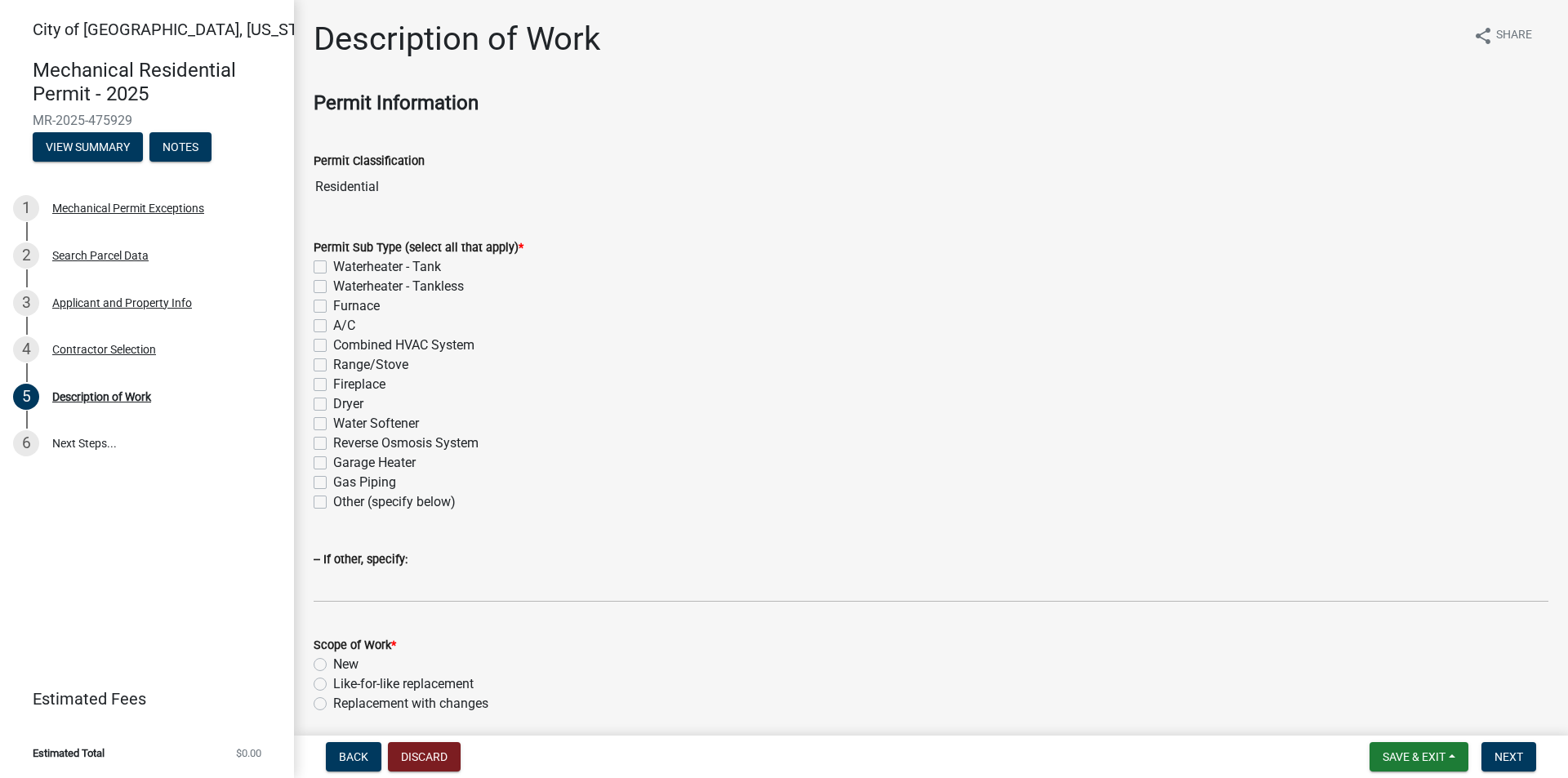
click at [333, 262] on label "Waterheater - Tank" at bounding box center [387, 267] width 108 height 20
click at [333, 262] on input "Waterheater - Tank" at bounding box center [339, 262] width 10 height 10
checkbox input "true"
checkbox input "false"
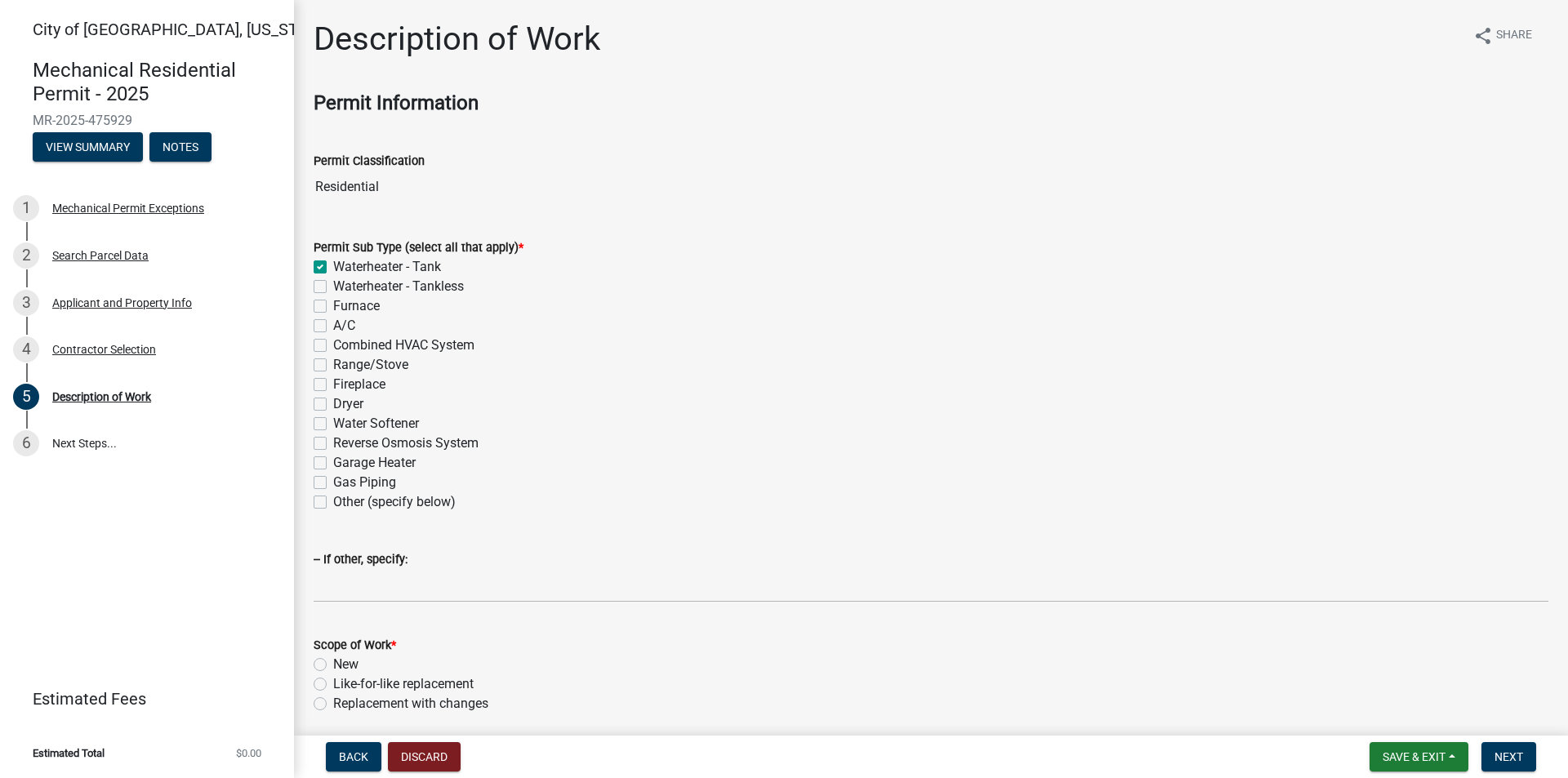
checkbox input "false"
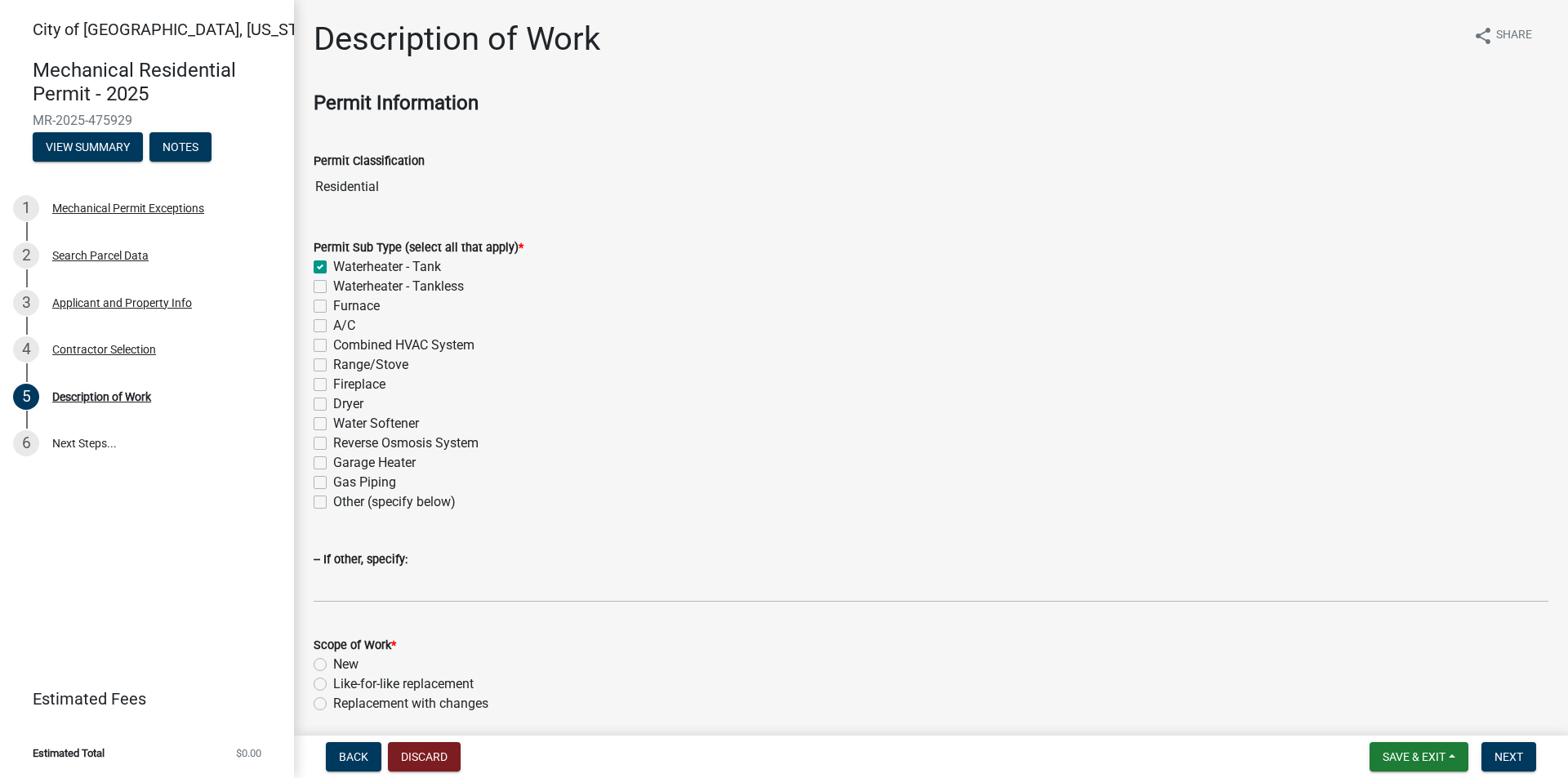
checkbox input "false"
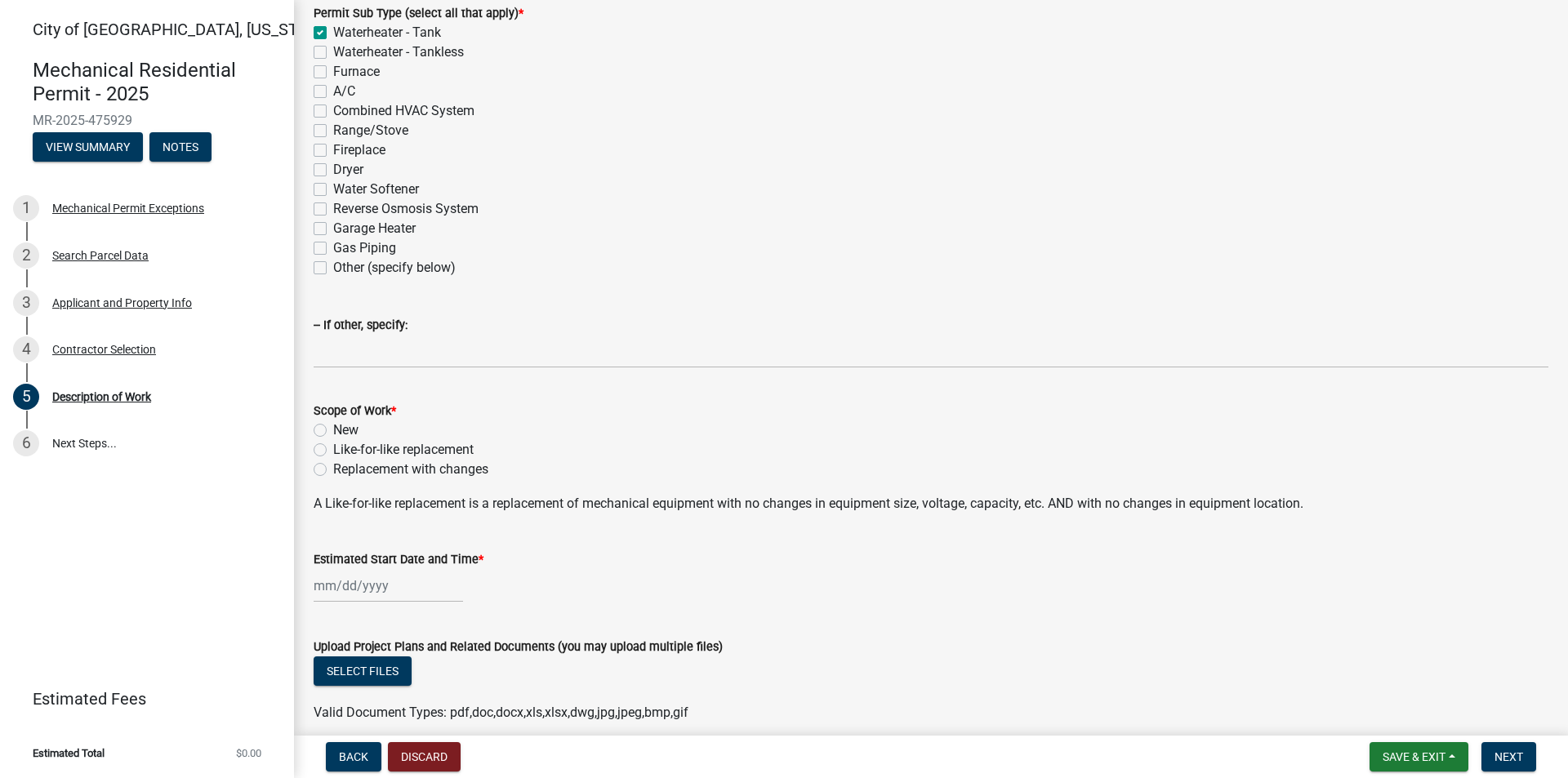
scroll to position [245, 0]
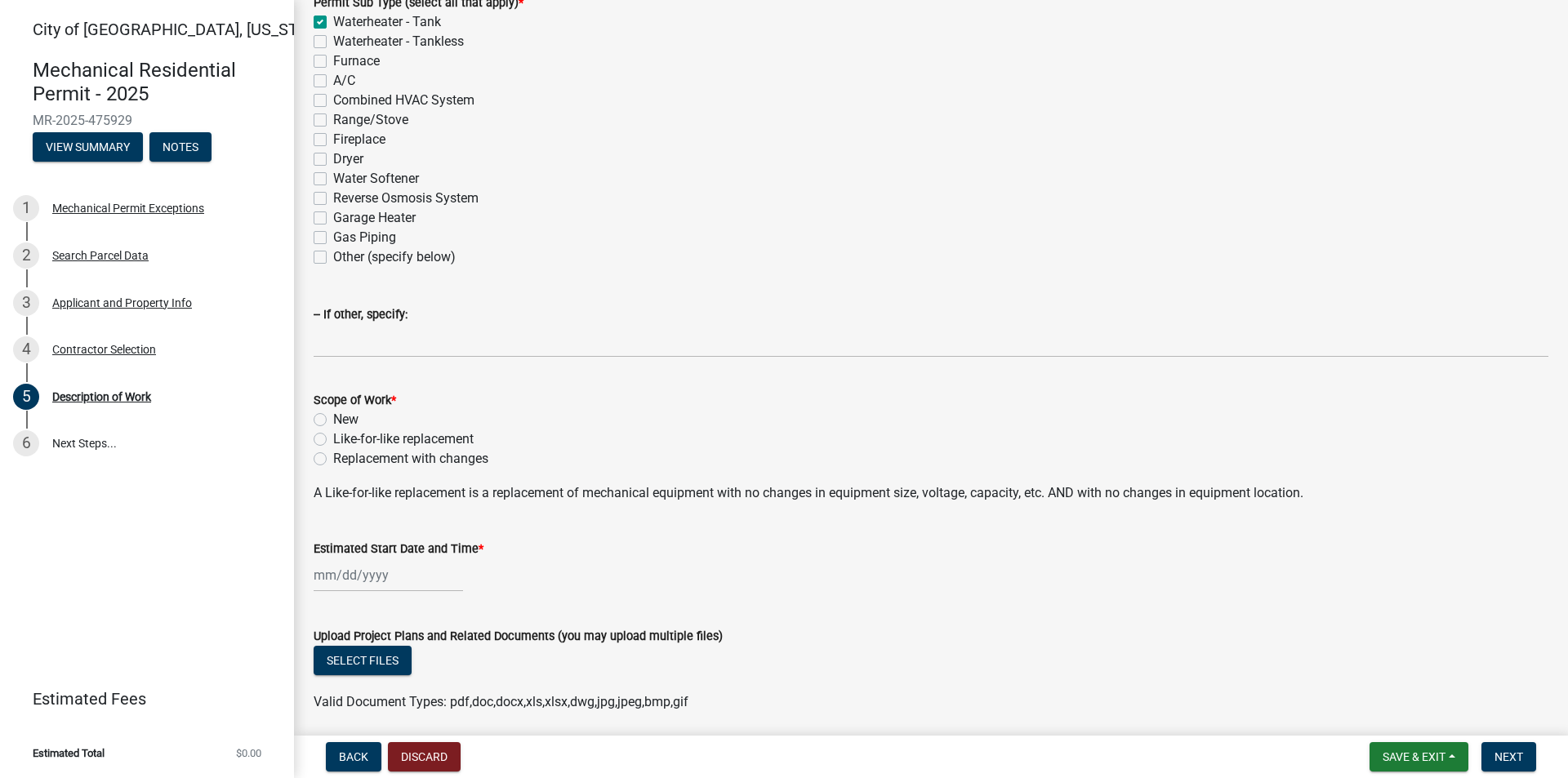
click at [333, 438] on label "Like-for-like replacement" at bounding box center [403, 439] width 141 height 20
click at [333, 438] on input "Like-for-like replacement" at bounding box center [339, 434] width 10 height 10
radio input "true"
select select "9"
select select "2025"
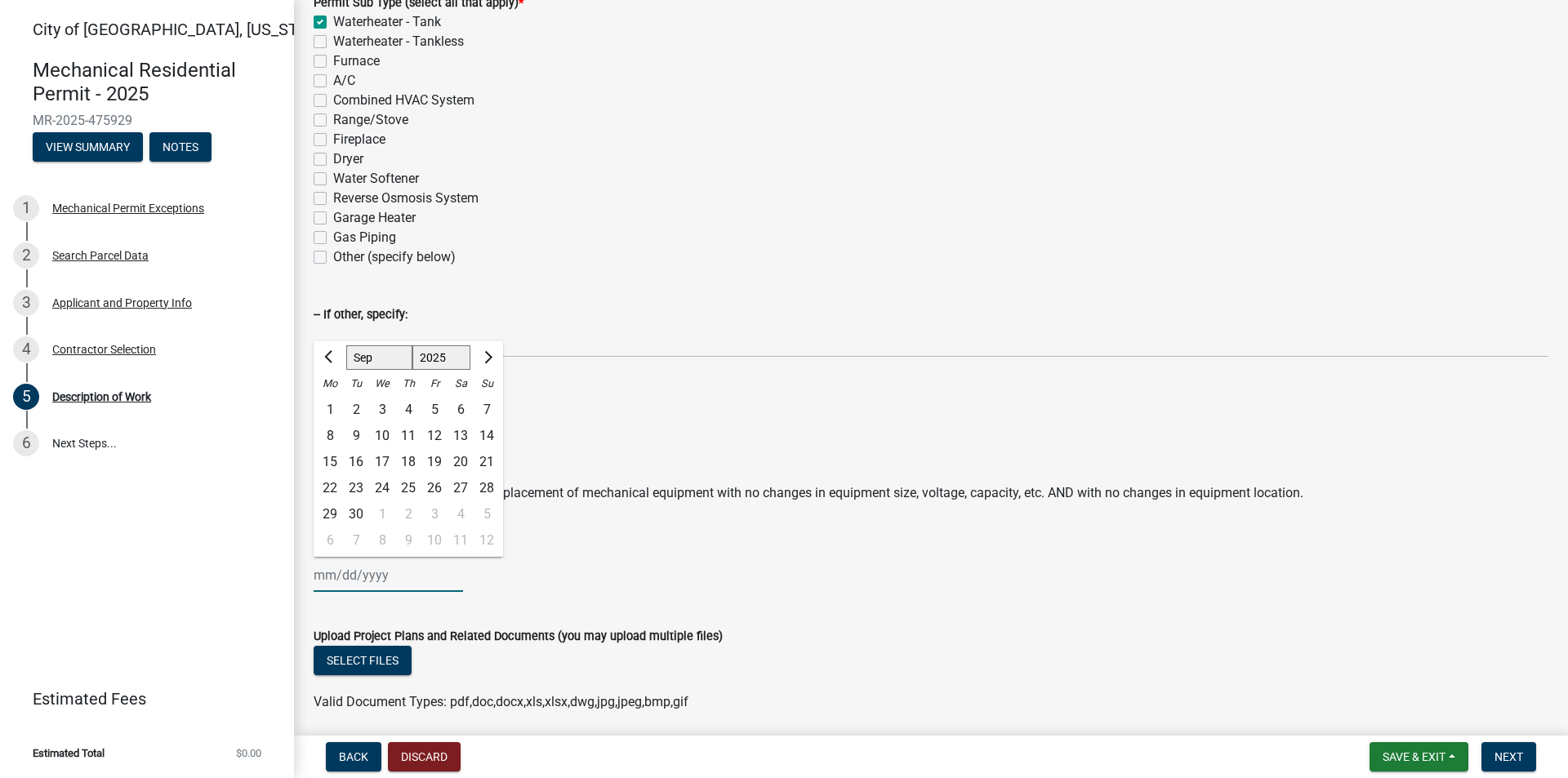
click at [328, 569] on div "Jan Feb Mar Apr May Jun Jul Aug Sep Oct Nov Dec 1525 1526 1527 1528 1529 1530 1…" at bounding box center [388, 574] width 149 height 34
click at [362, 436] on div "9" at bounding box center [356, 436] width 26 height 26
type input "[DATE]"
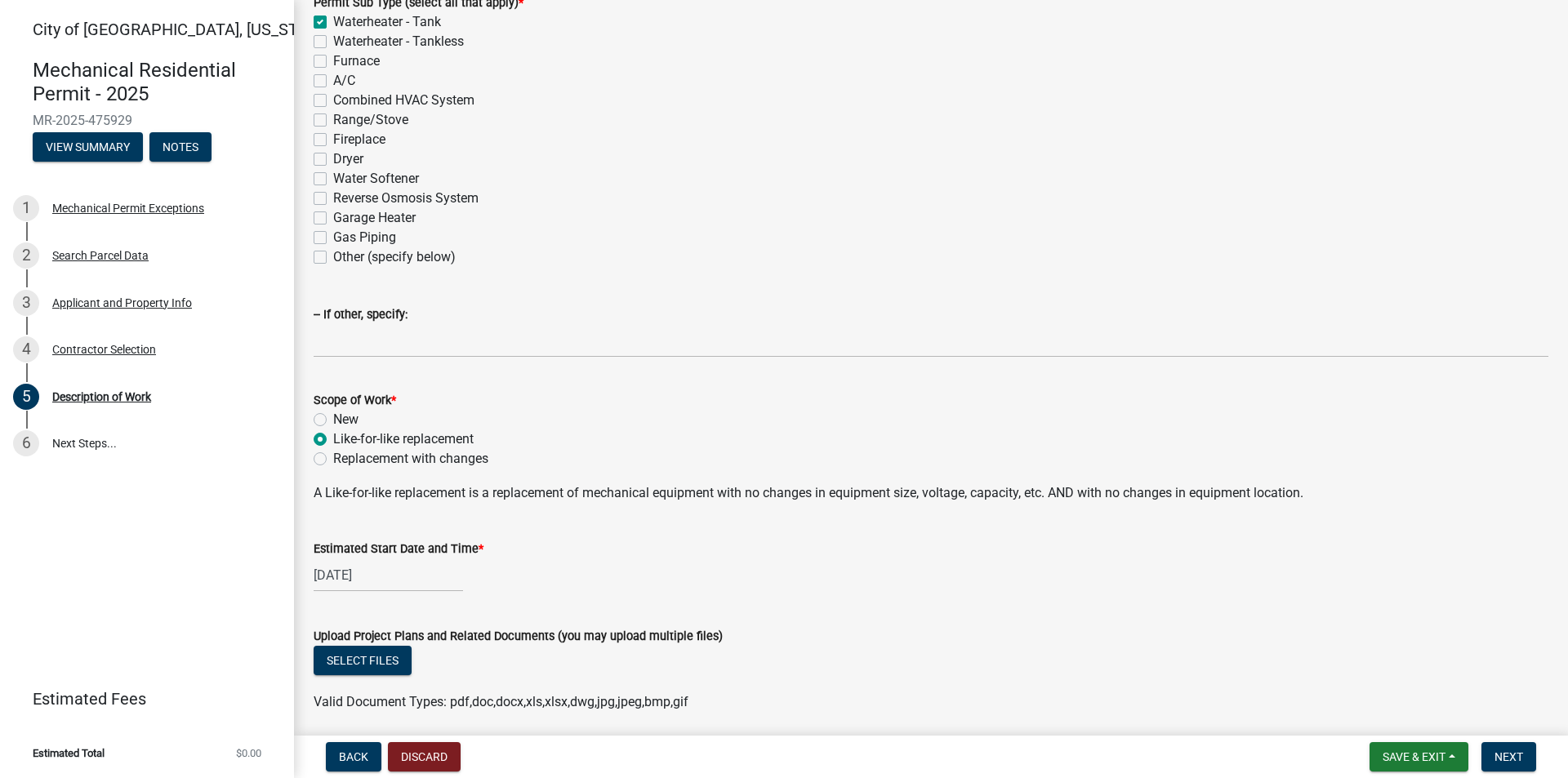
scroll to position [306, 0]
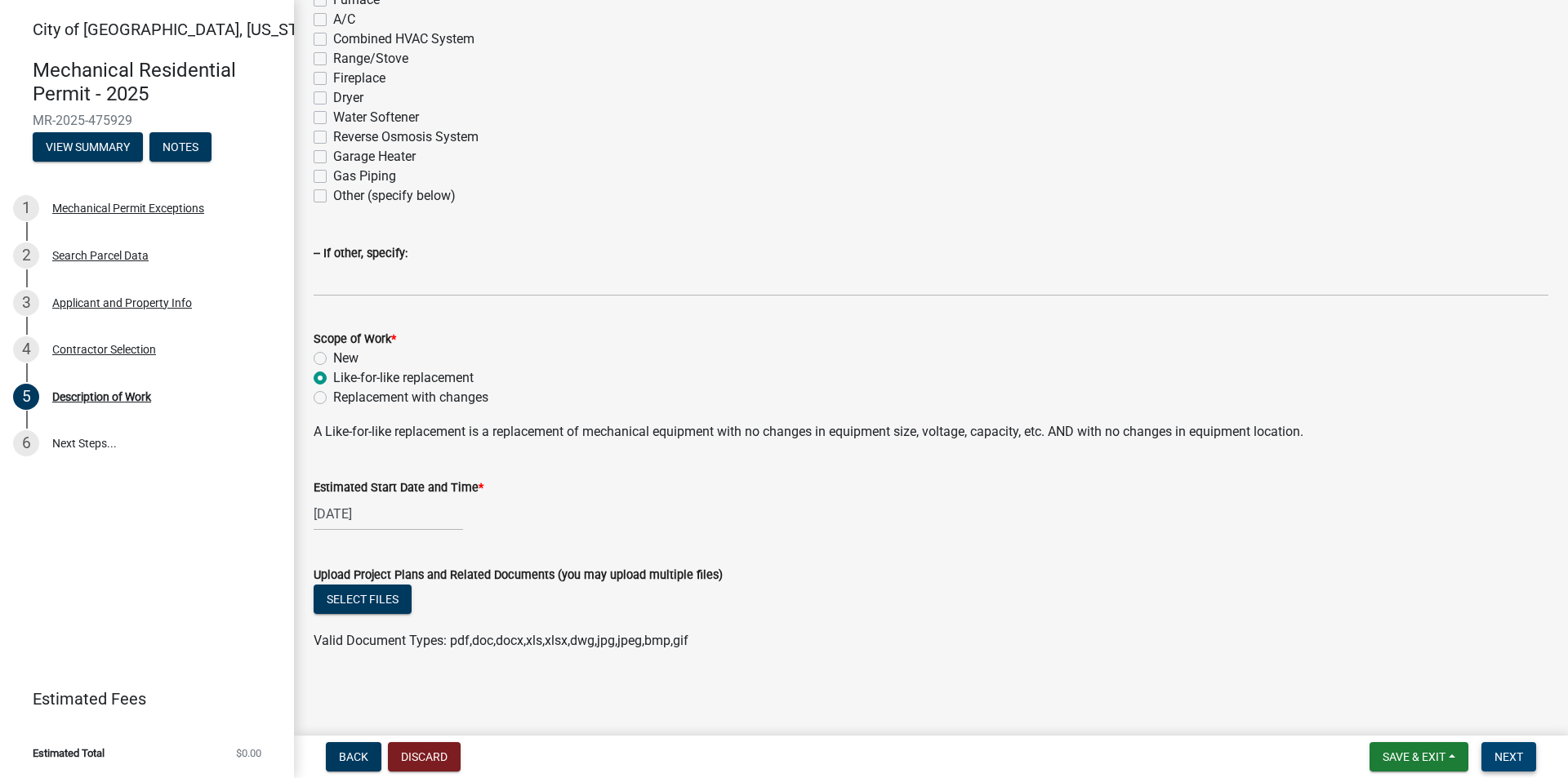
click at [1506, 756] on span "Next" at bounding box center [1508, 756] width 29 height 13
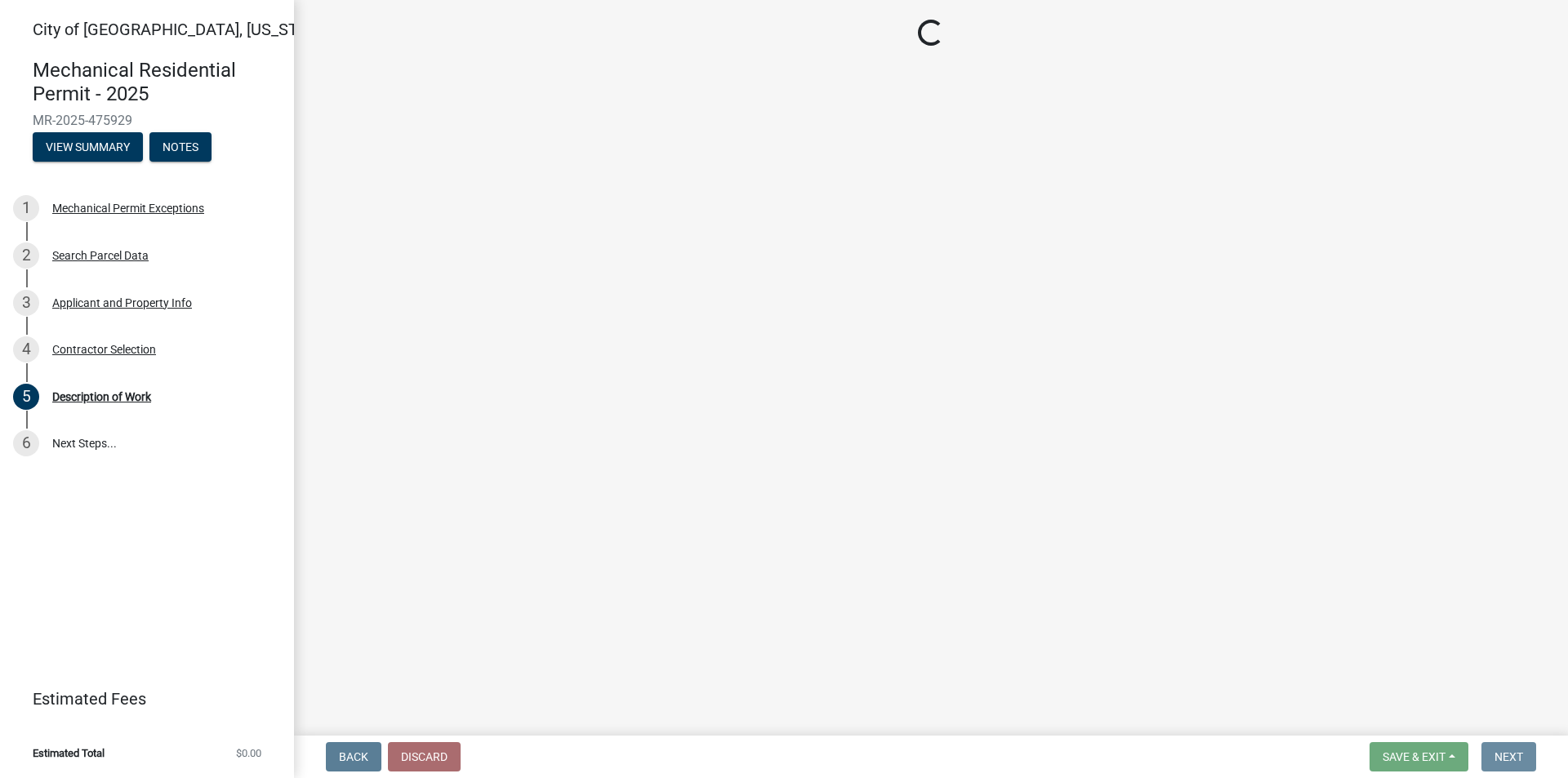
scroll to position [0, 0]
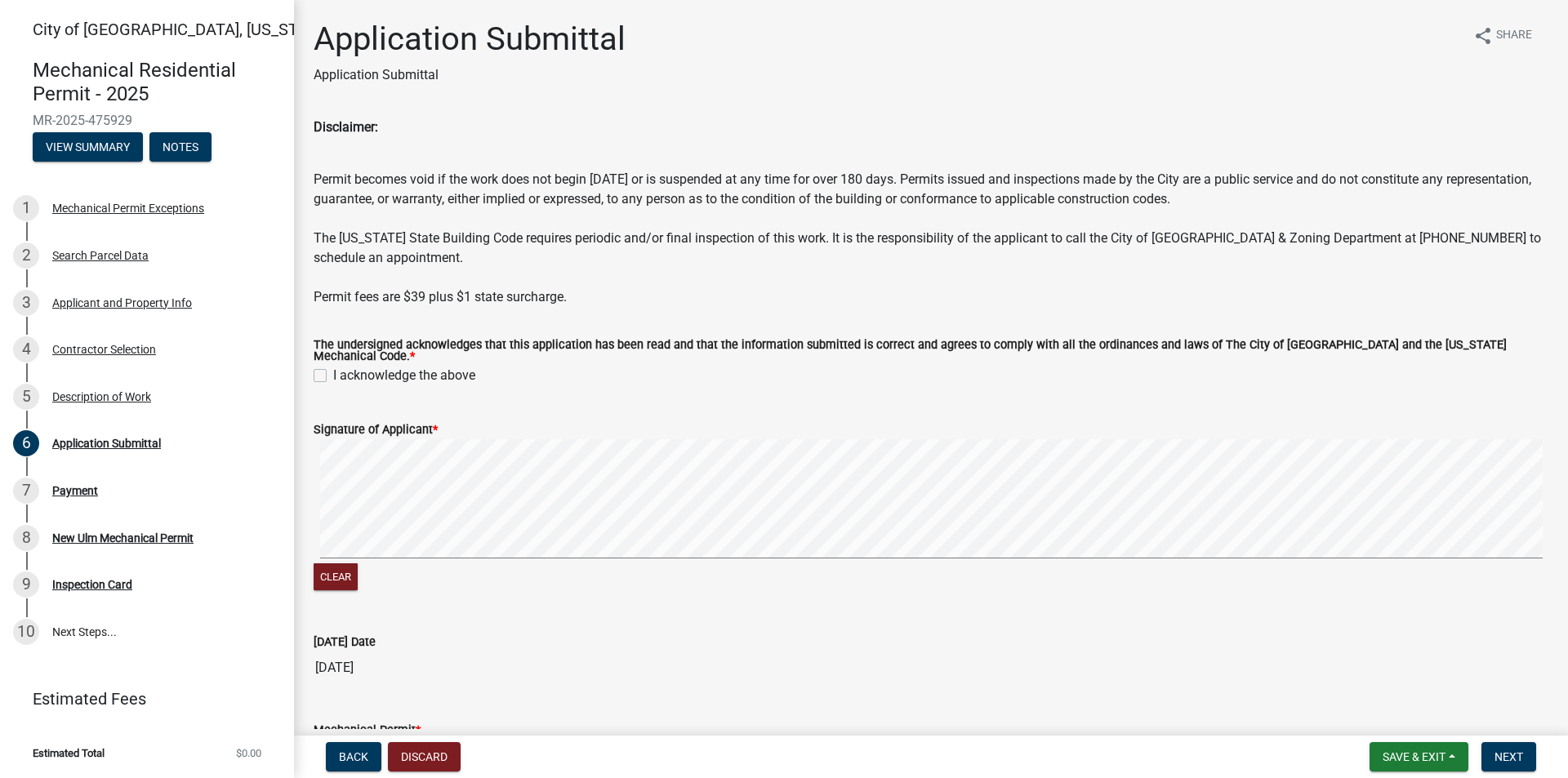
click at [333, 366] on label "I acknowledge the above" at bounding box center [404, 375] width 142 height 20
click at [333, 366] on input "I acknowledge the above" at bounding box center [339, 370] width 10 height 10
checkbox input "true"
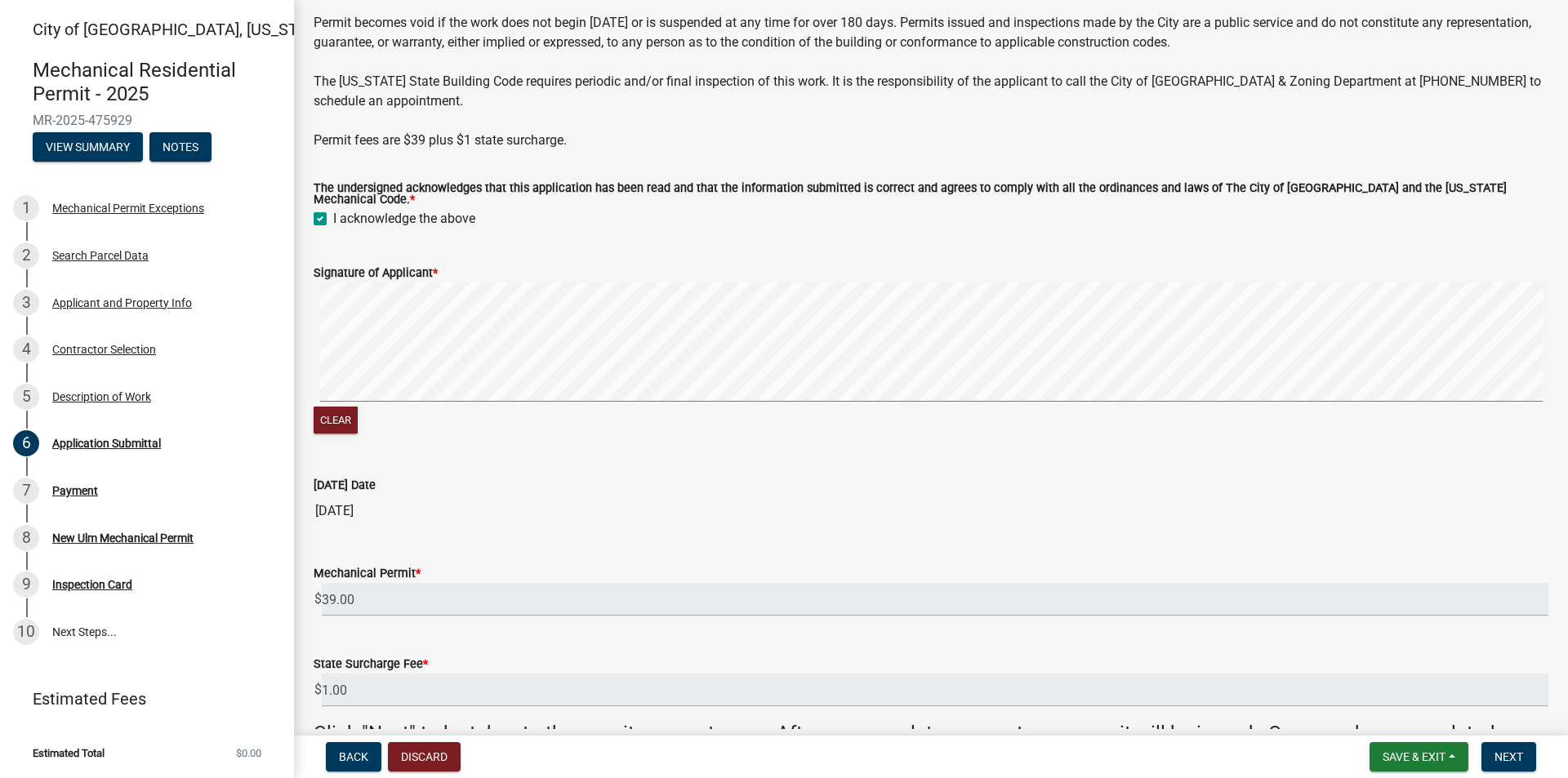
scroll to position [266, 0]
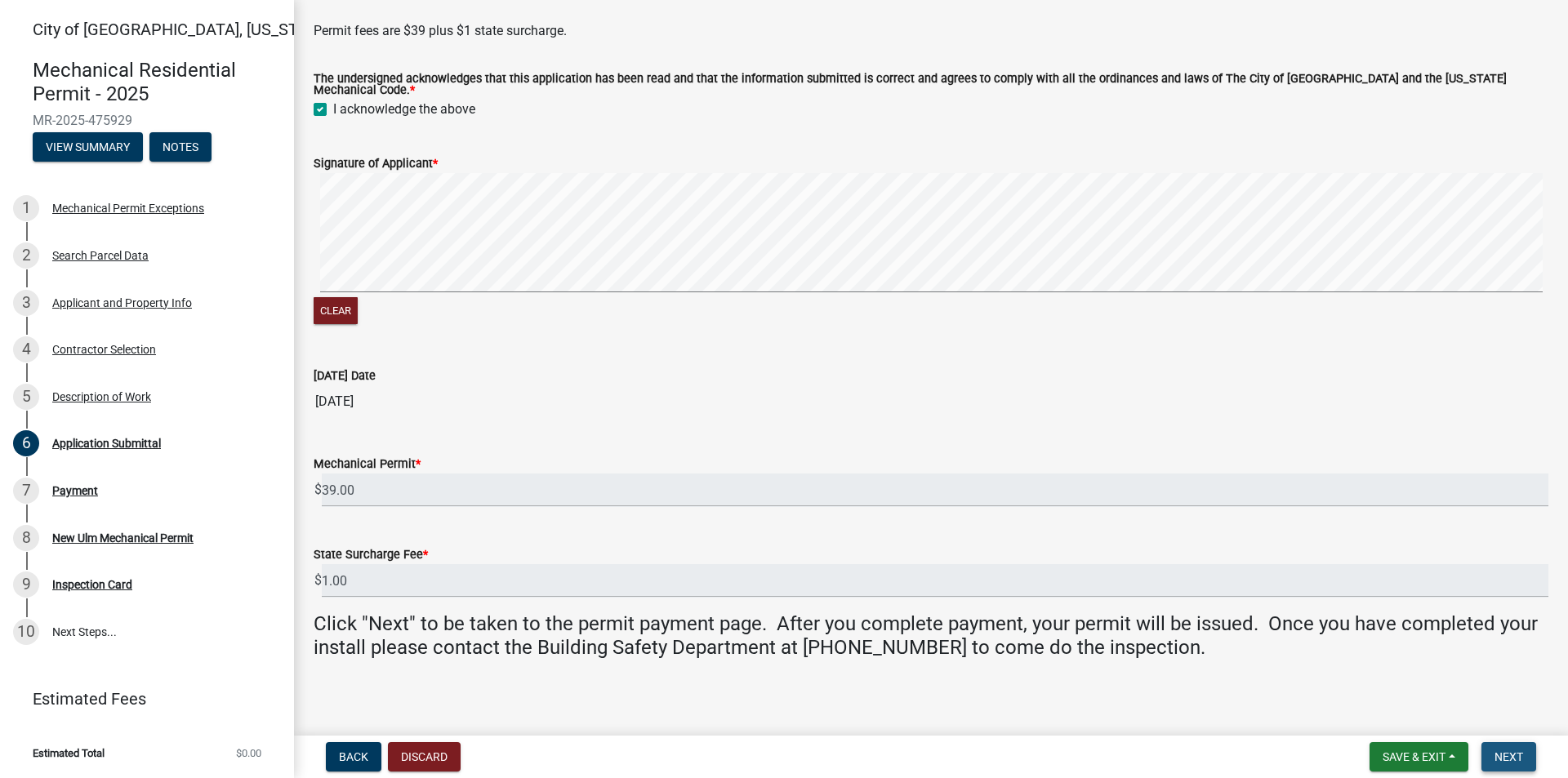
click at [1510, 751] on span "Next" at bounding box center [1508, 756] width 29 height 13
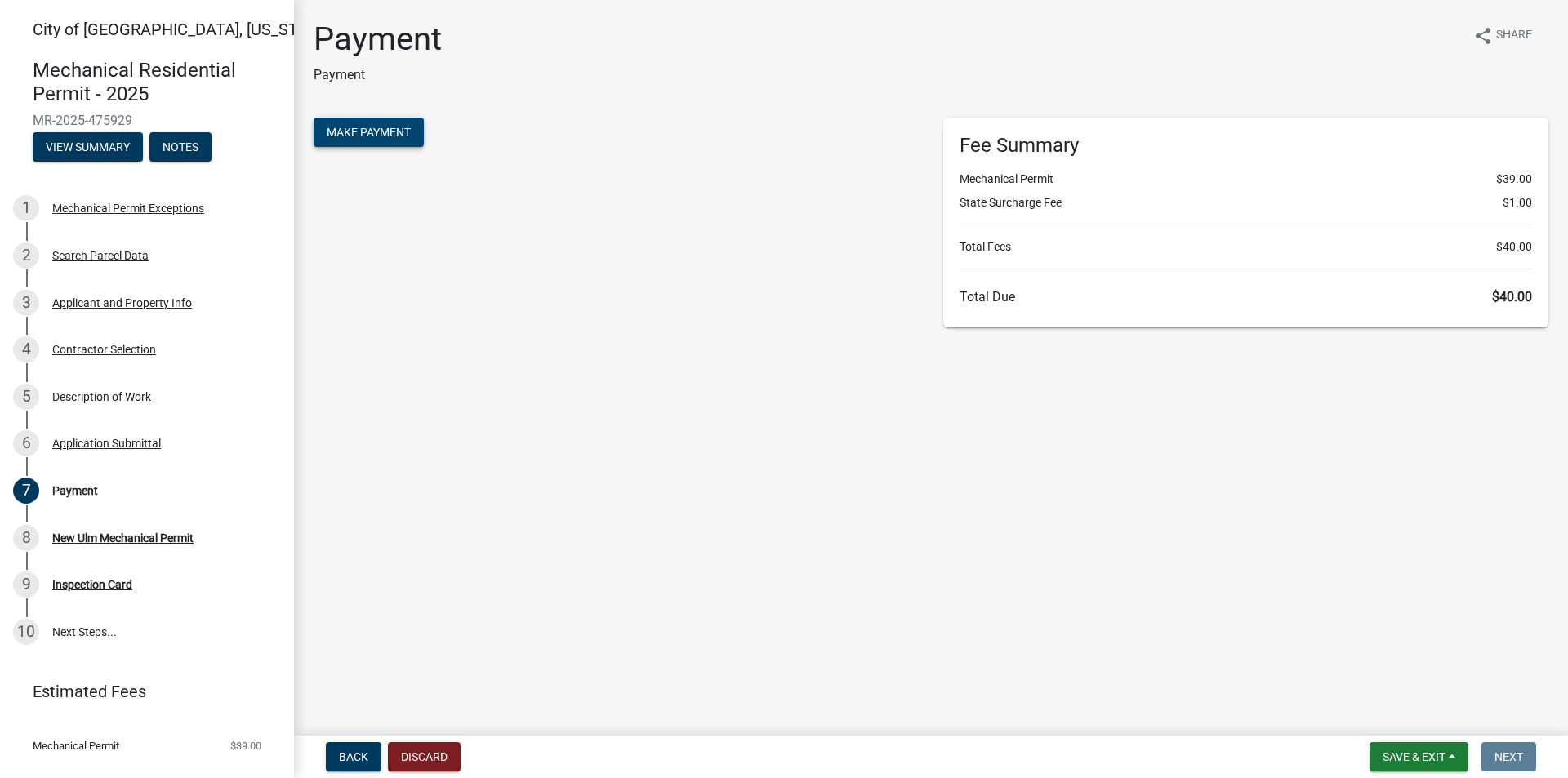
click at [355, 126] on span "Make Payment" at bounding box center [368, 132] width 84 height 13
